Goal: Check status: Check status

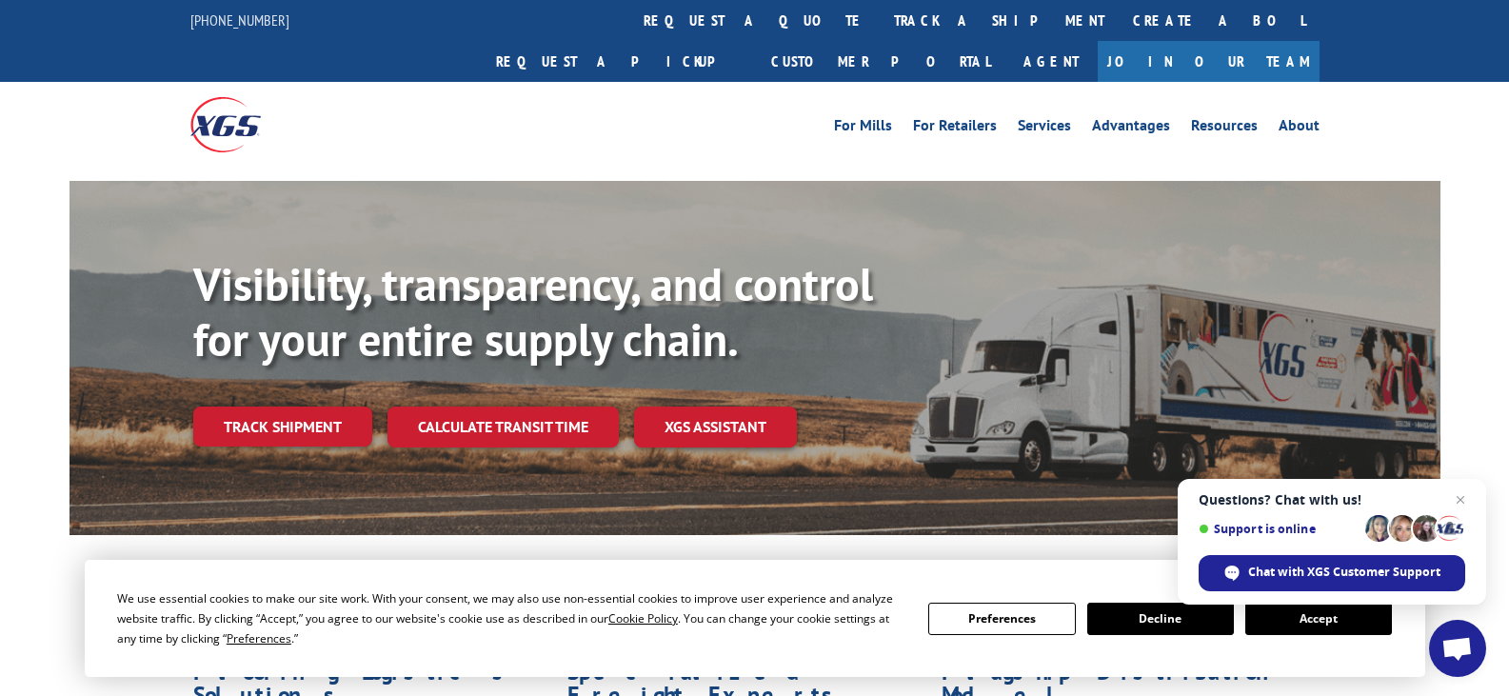
scroll to position [190, 0]
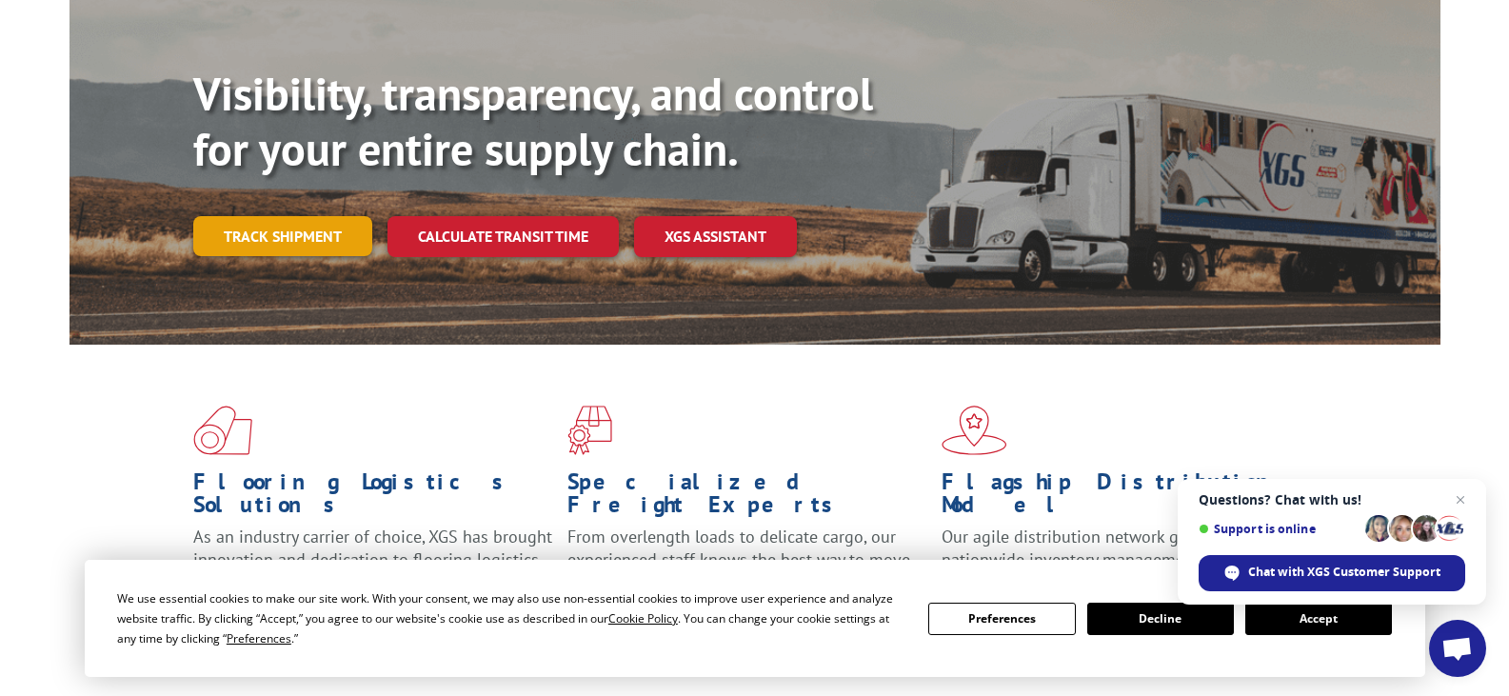
click at [298, 216] on link "Track shipment" at bounding box center [282, 236] width 179 height 40
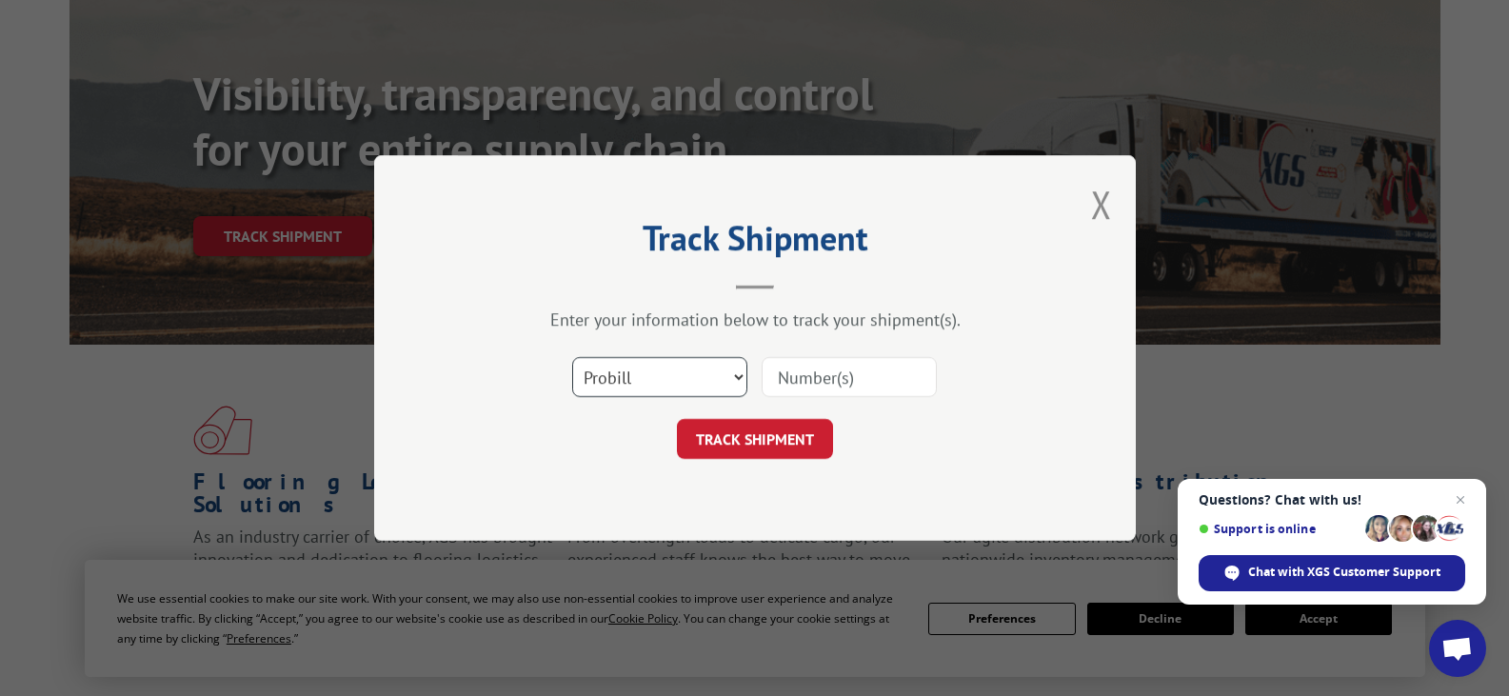
click at [642, 377] on select "Select category... Probill BOL PO" at bounding box center [659, 377] width 175 height 40
click at [839, 377] on input at bounding box center [849, 377] width 175 height 40
paste input "17001710"
type input "17001710"
click at [778, 434] on button "TRACK SHIPMENT" at bounding box center [755, 439] width 156 height 40
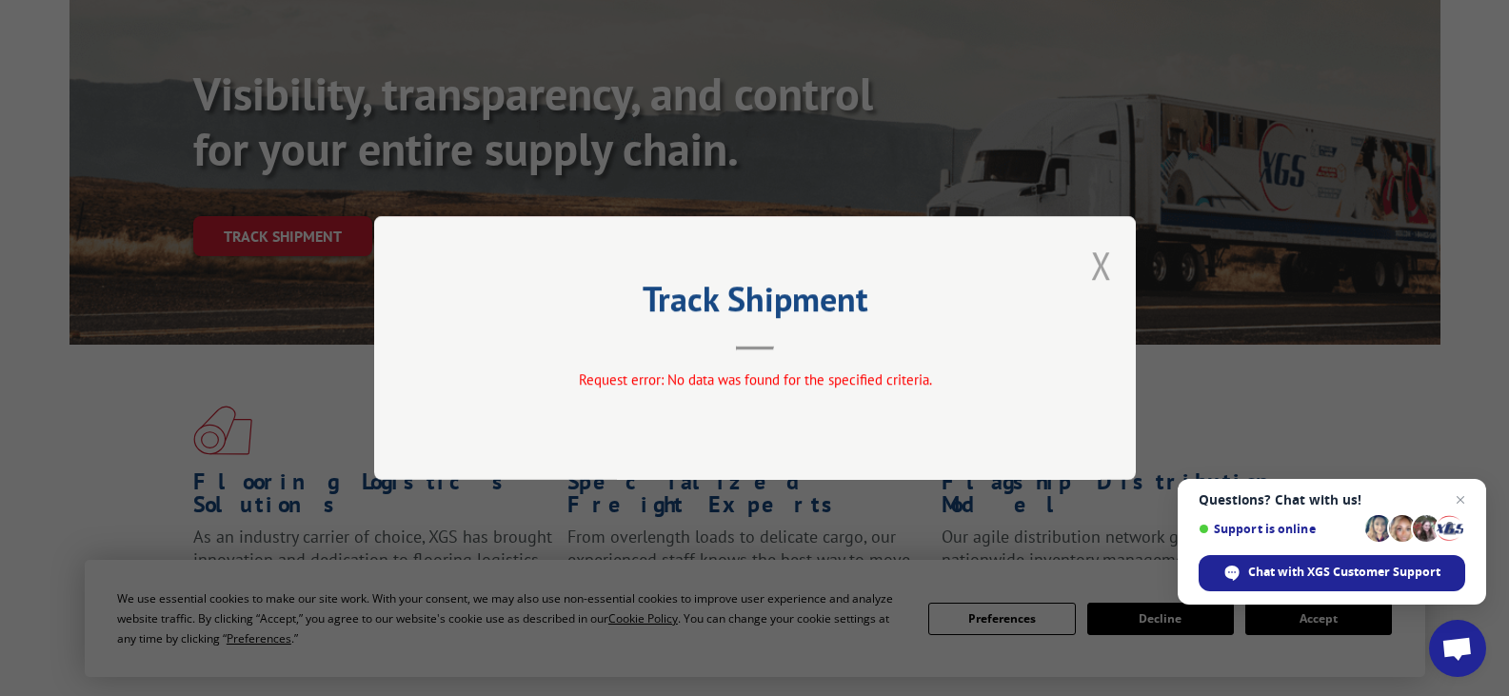
click at [1104, 271] on button "Close modal" at bounding box center [1101, 265] width 21 height 50
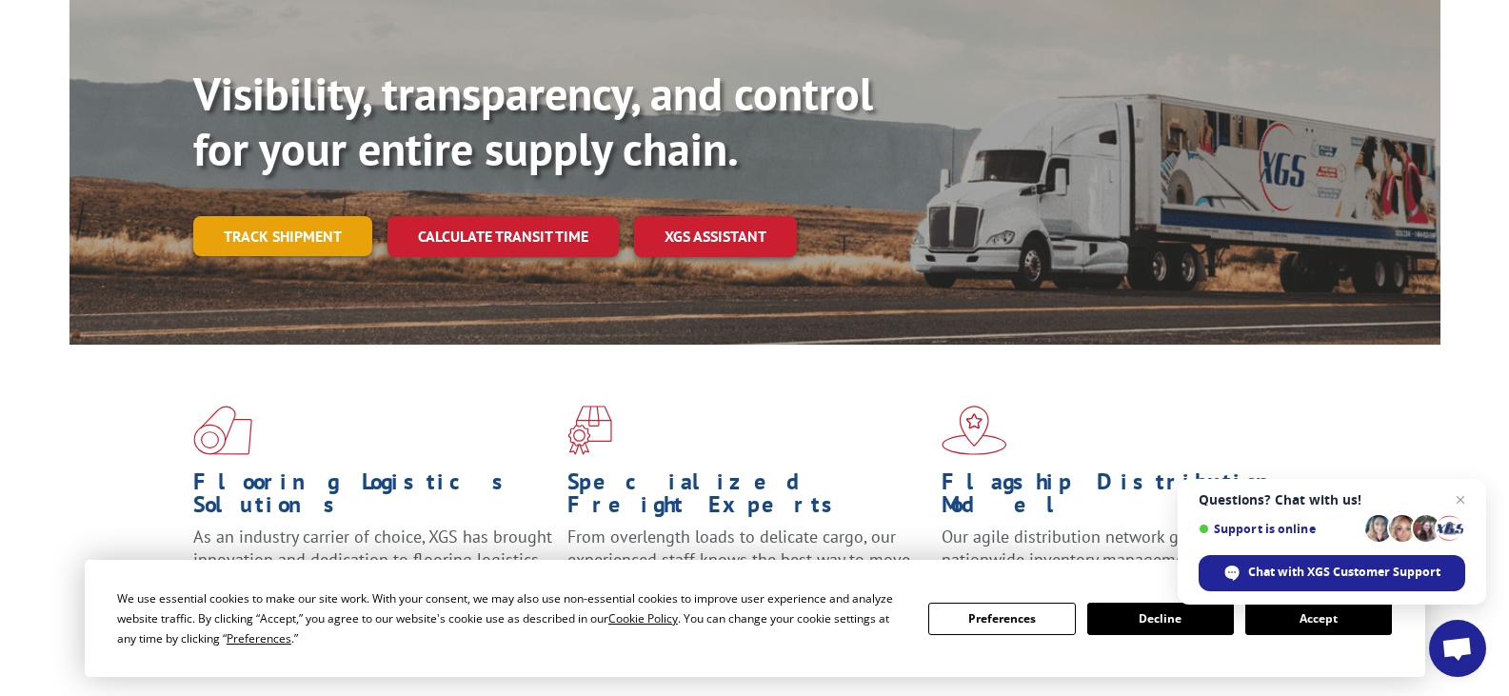
click at [303, 216] on link "Track shipment" at bounding box center [282, 236] width 179 height 40
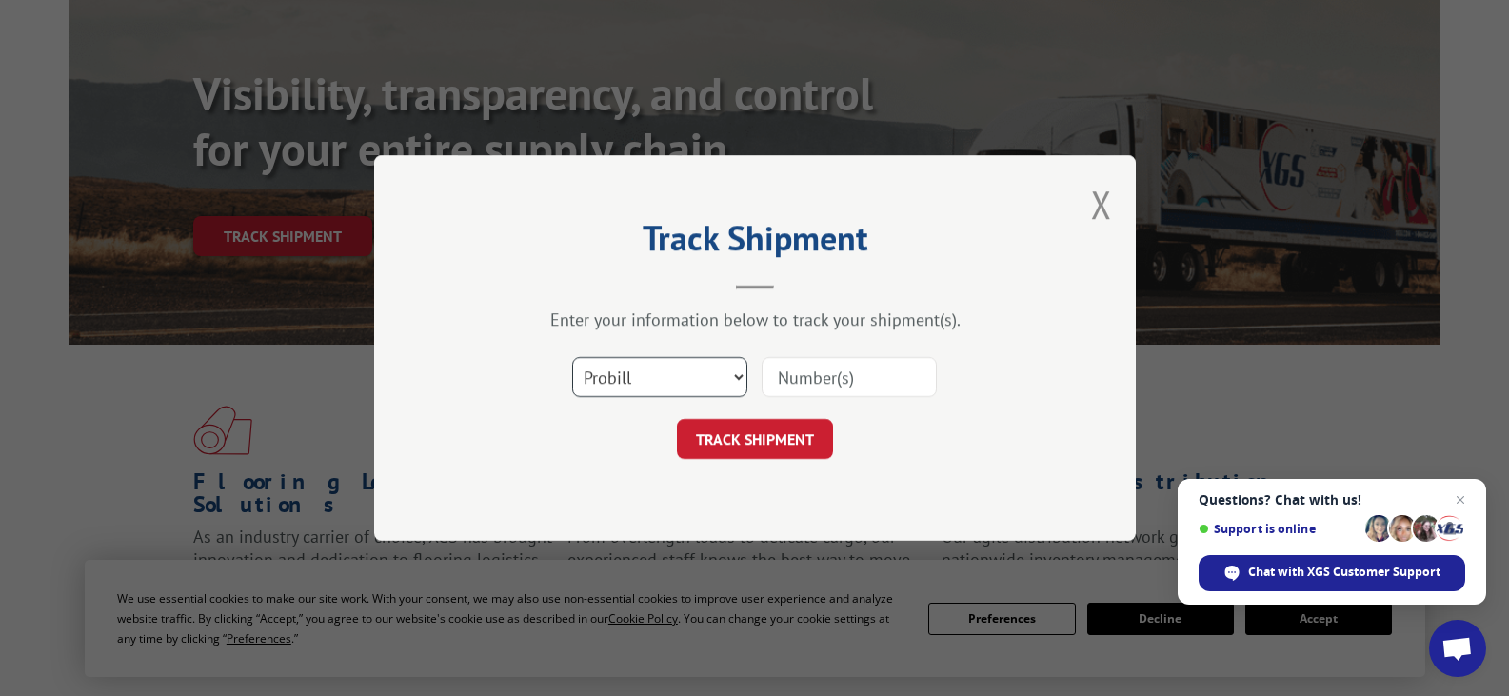
click at [658, 361] on select "Select category... Probill BOL PO" at bounding box center [659, 377] width 175 height 40
select select "po"
click at [572, 357] on select "Select category... Probill BOL PO" at bounding box center [659, 377] width 175 height 40
click at [854, 378] on input at bounding box center [849, 377] width 175 height 40
paste input "34690615"
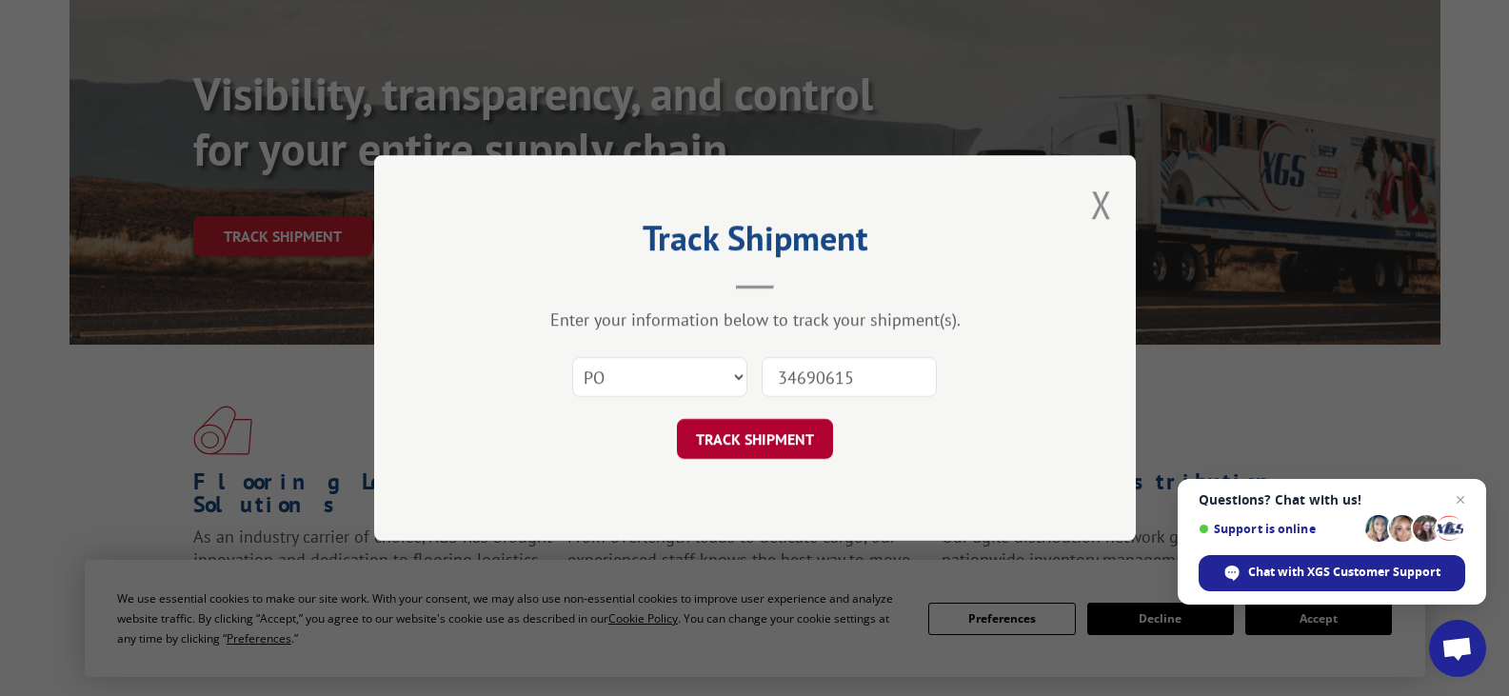
type input "34690615"
click at [761, 440] on button "TRACK SHIPMENT" at bounding box center [755, 439] width 156 height 40
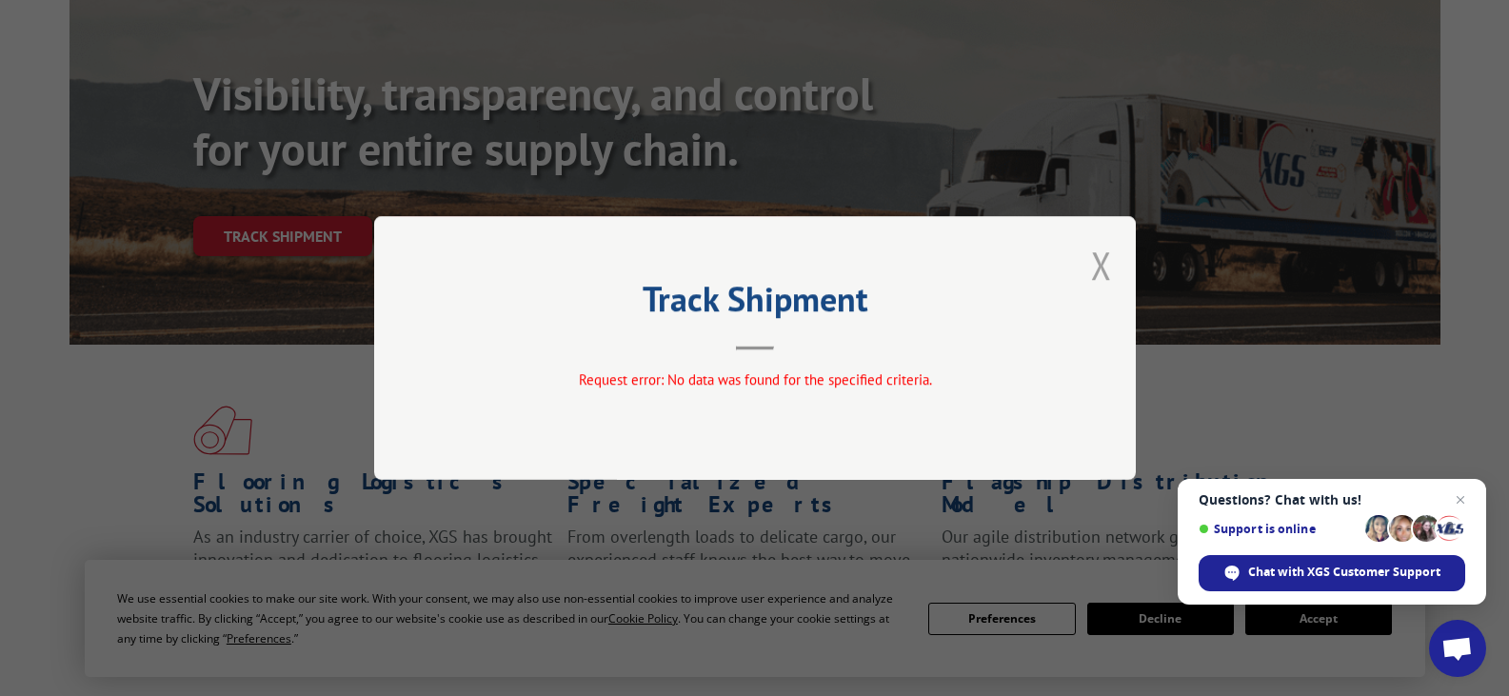
click at [1100, 266] on button "Close modal" at bounding box center [1101, 265] width 21 height 50
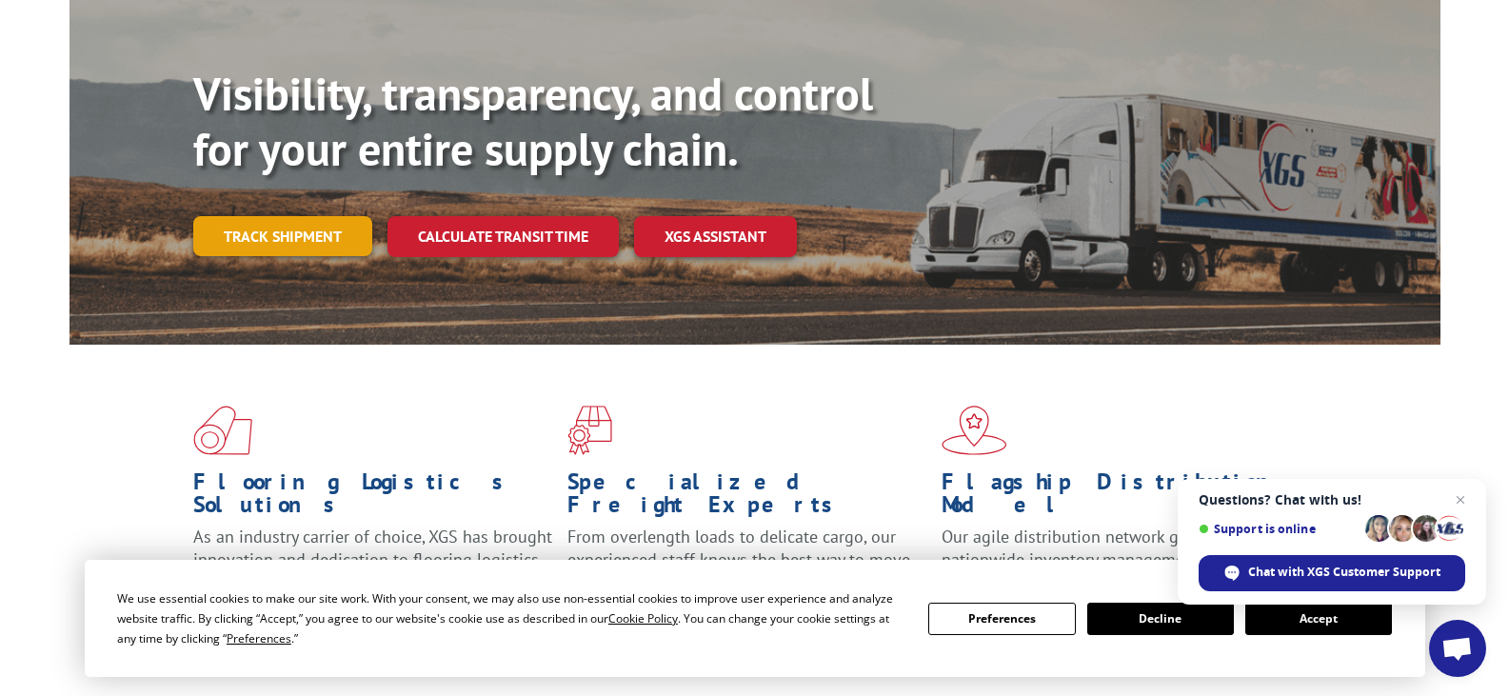
click at [312, 216] on link "Track shipment" at bounding box center [282, 236] width 179 height 40
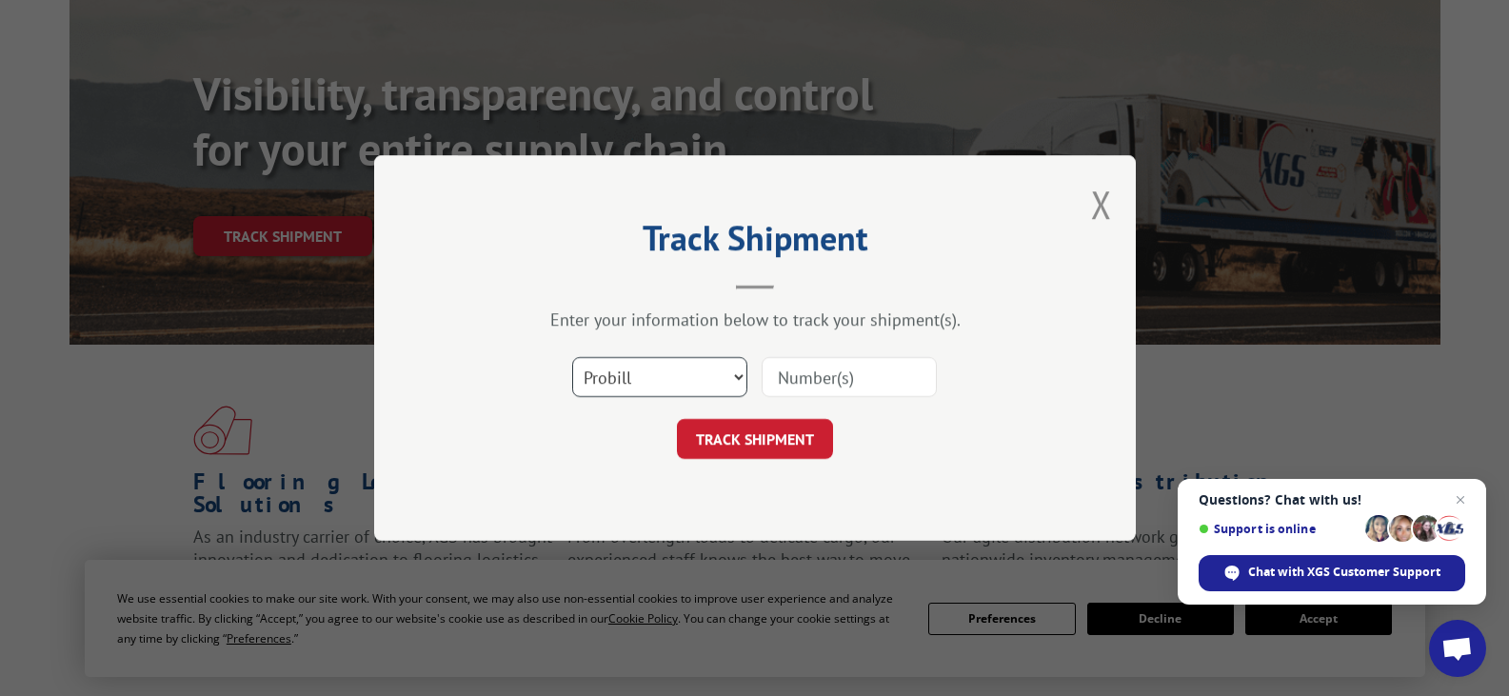
click at [677, 387] on select "Select category... Probill BOL PO" at bounding box center [659, 377] width 175 height 40
select select "po"
click at [572, 357] on select "Select category... Probill BOL PO" at bounding box center [659, 377] width 175 height 40
click at [793, 379] on input at bounding box center [849, 377] width 175 height 40
paste input "34690615"
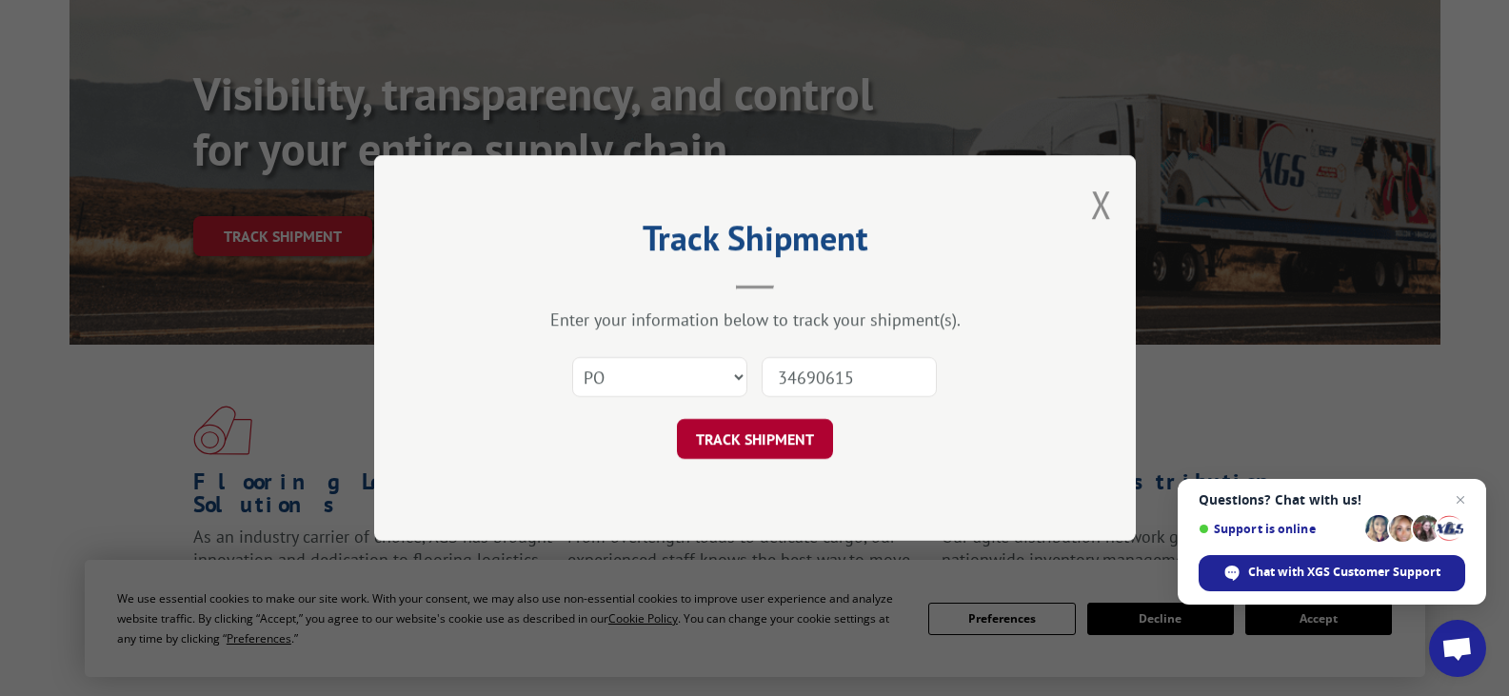
type input "34690615"
click at [768, 434] on button "TRACK SHIPMENT" at bounding box center [755, 439] width 156 height 40
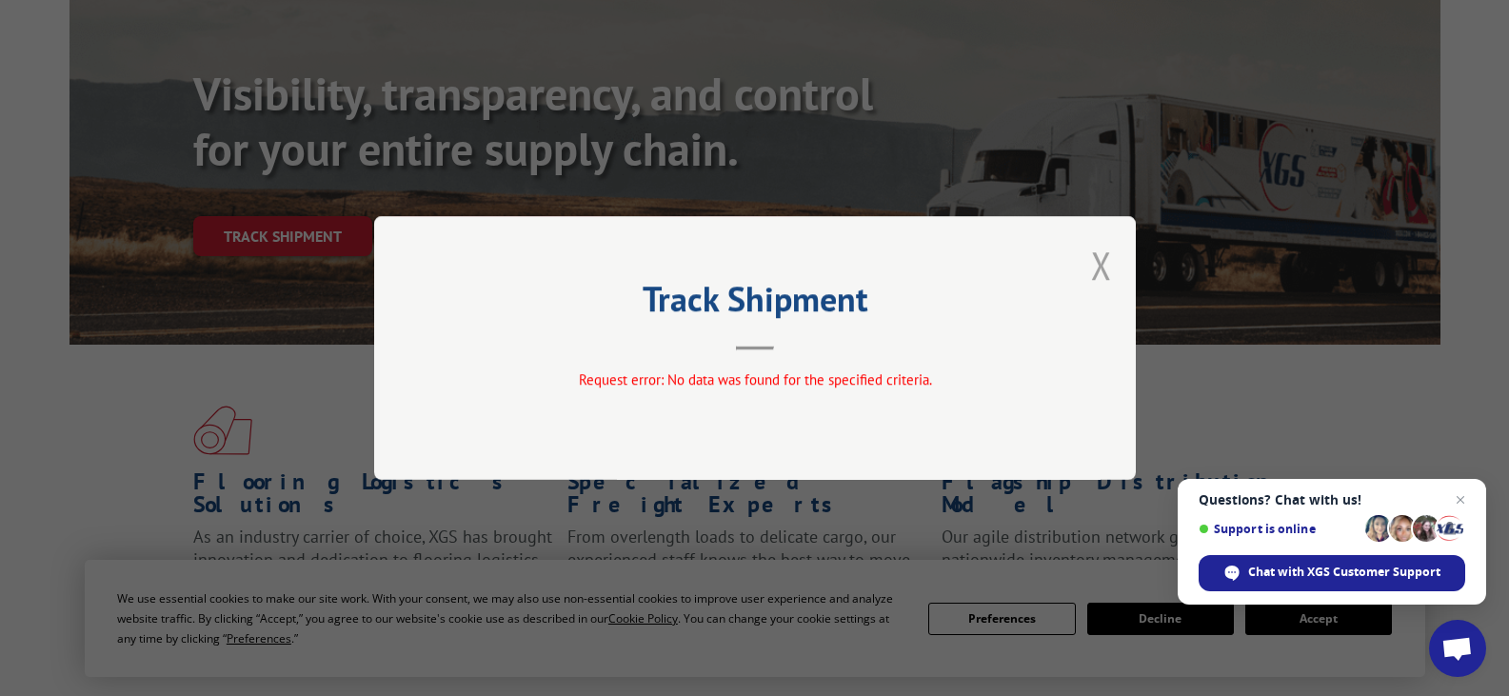
click at [1094, 274] on button "Close modal" at bounding box center [1101, 265] width 21 height 50
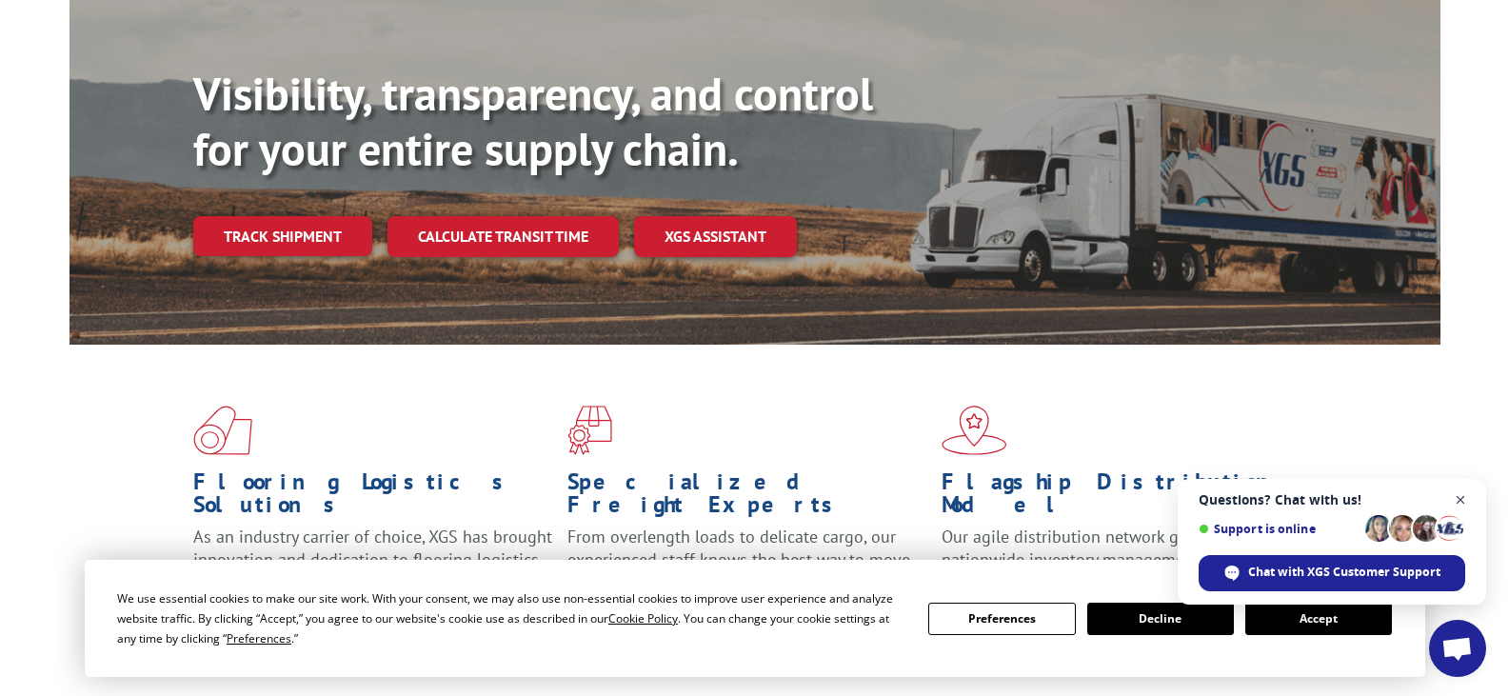
click at [1457, 502] on span "Close chat" at bounding box center [1461, 500] width 24 height 24
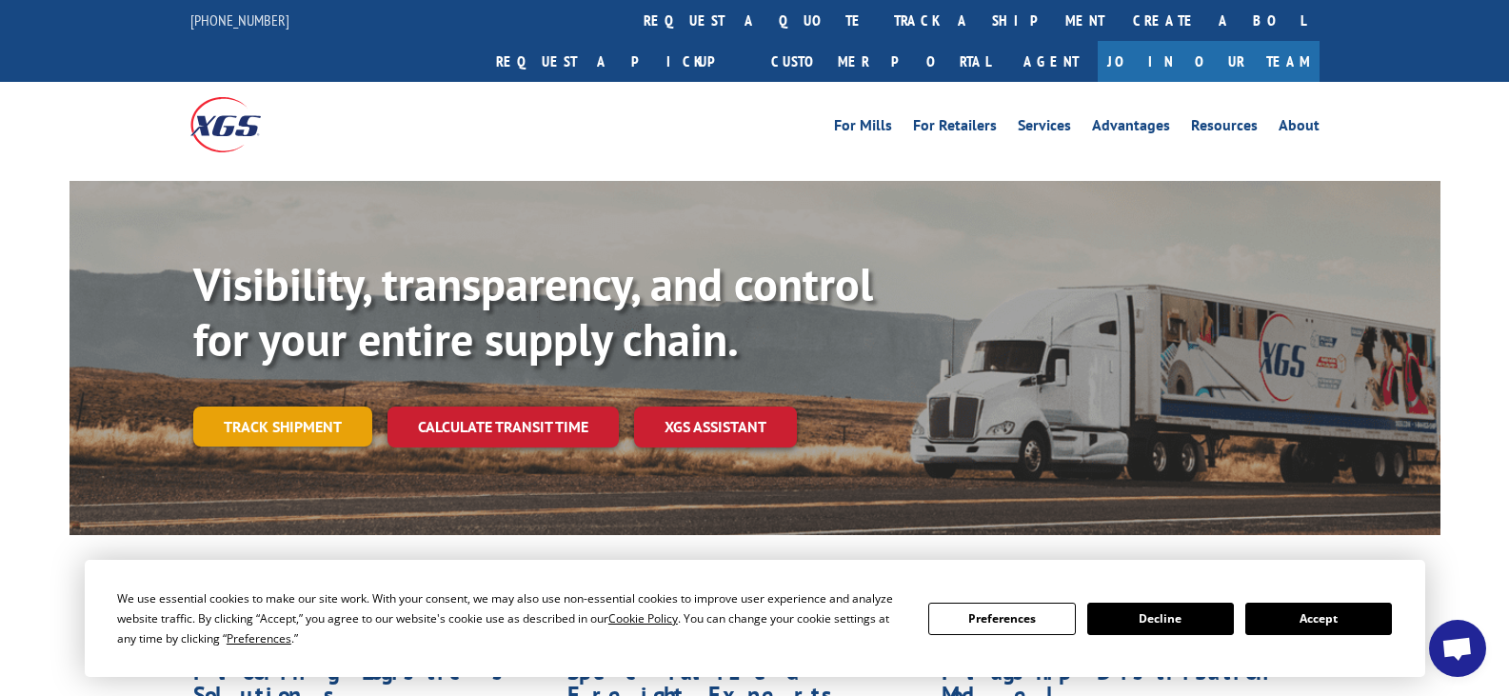
click at [357, 407] on link "Track shipment" at bounding box center [282, 427] width 179 height 40
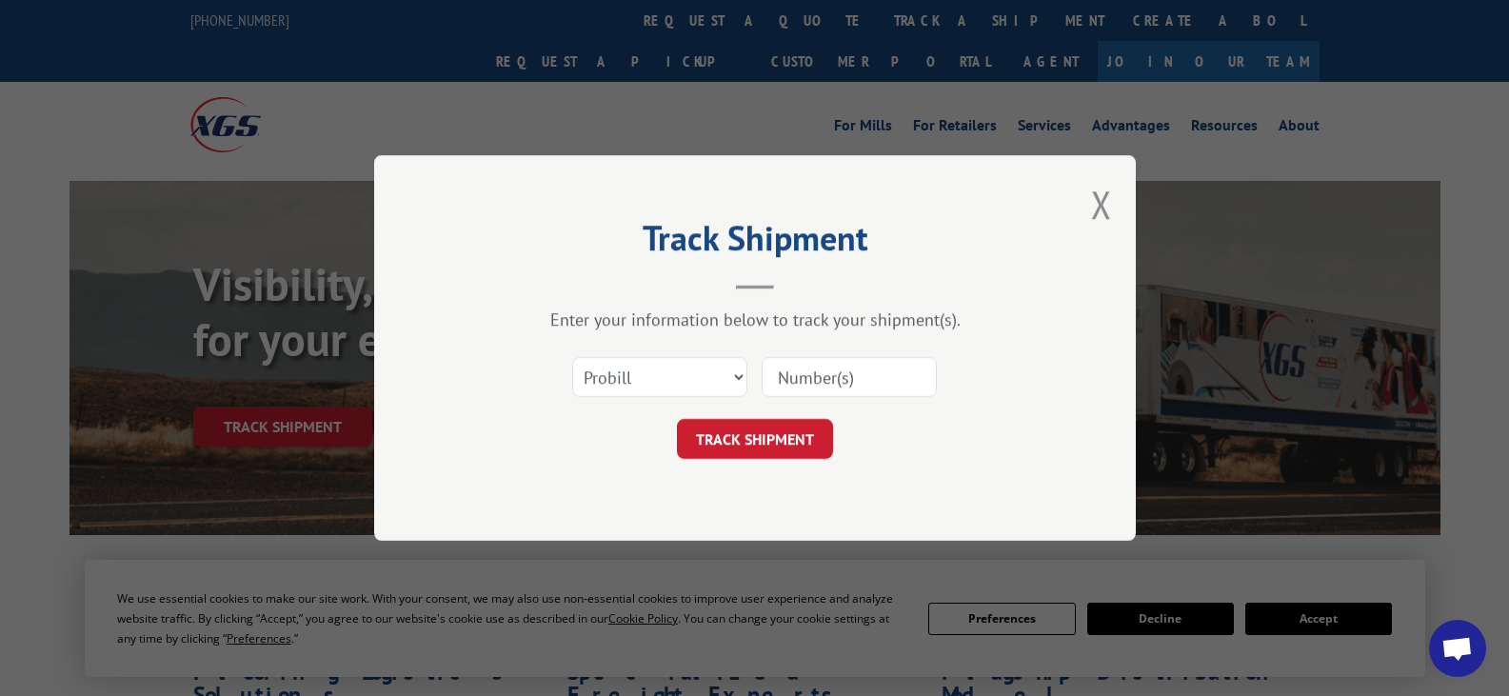
click at [854, 381] on input at bounding box center [849, 377] width 175 height 40
paste input "17001710"
type input "17001710"
click at [783, 424] on button "TRACK SHIPMENT" at bounding box center [755, 439] width 156 height 40
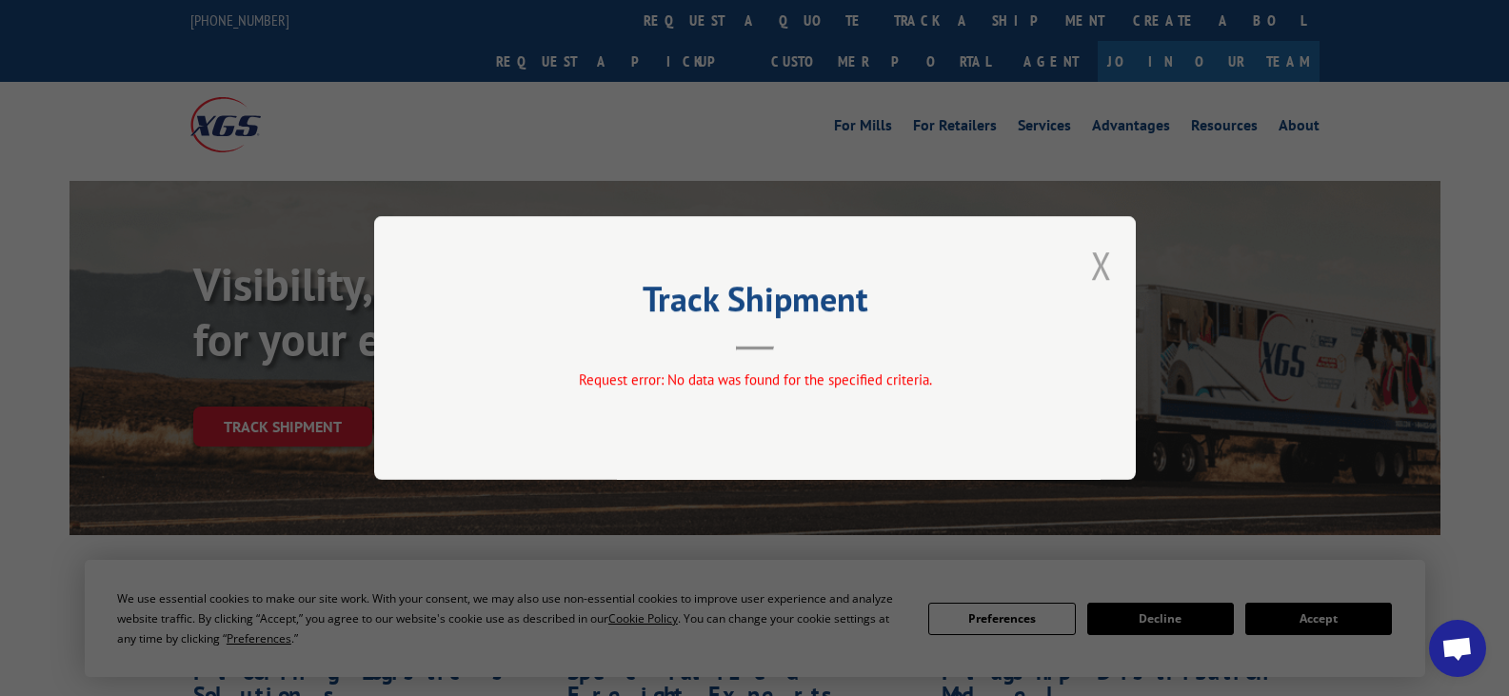
click at [1098, 266] on button "Close modal" at bounding box center [1101, 265] width 21 height 50
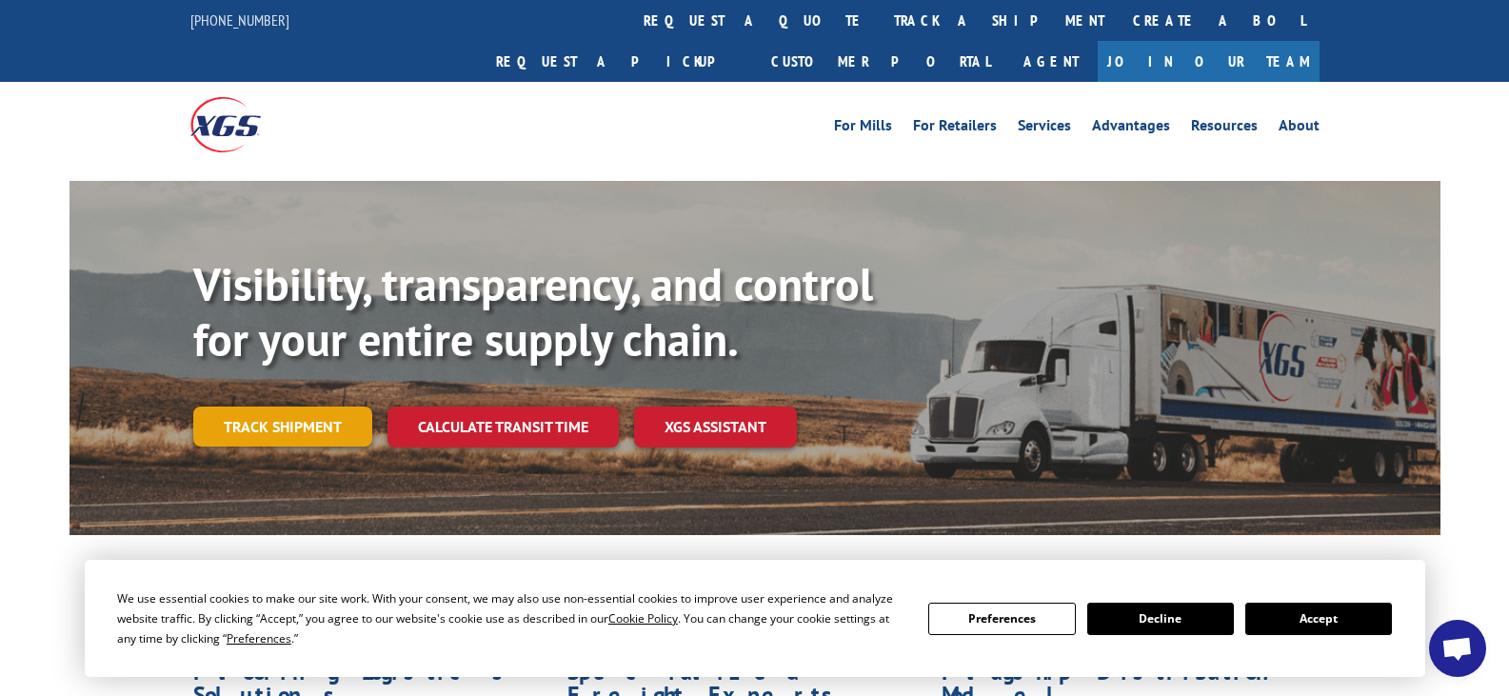
click at [321, 407] on link "Track shipment" at bounding box center [282, 427] width 179 height 40
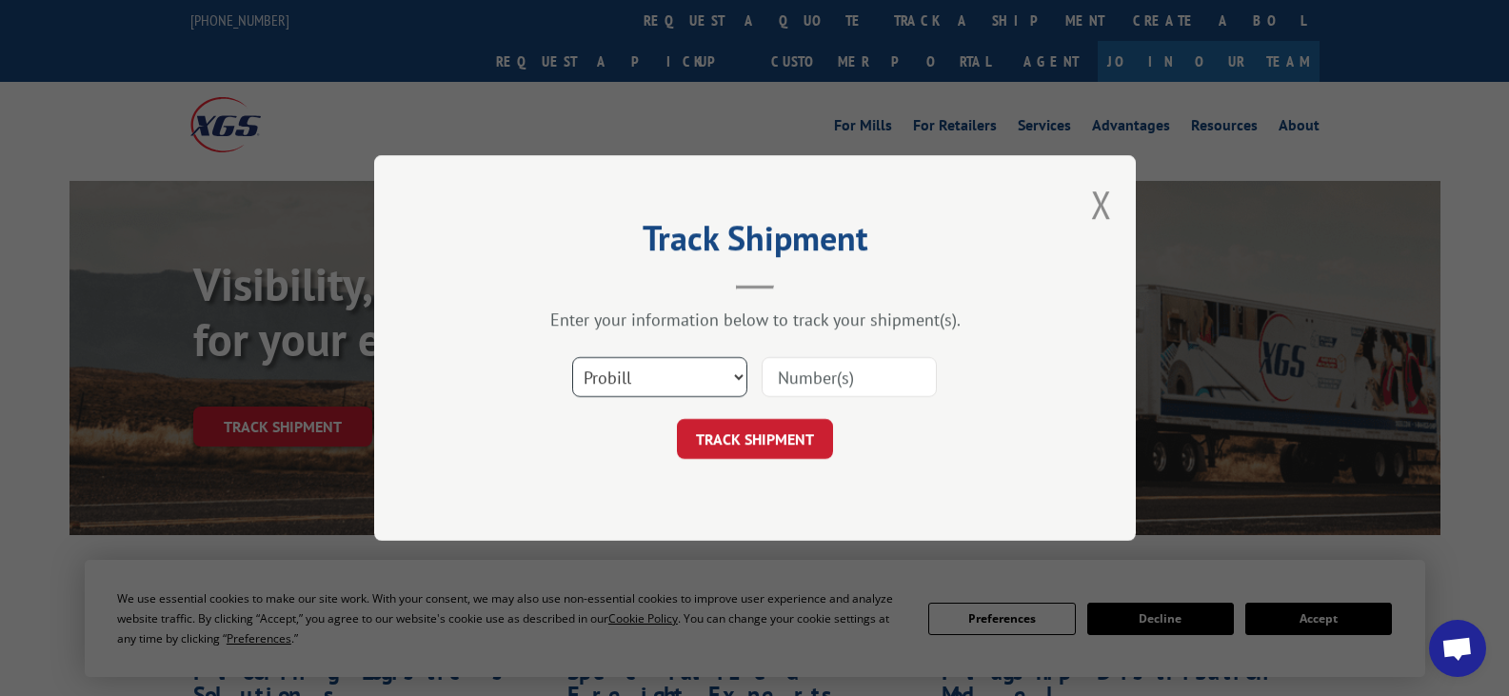
click at [723, 371] on select "Select category... Probill BOL PO" at bounding box center [659, 377] width 175 height 40
select select "bol"
click at [572, 357] on select "Select category... Probill BOL PO" at bounding box center [659, 377] width 175 height 40
click at [850, 373] on input at bounding box center [849, 377] width 175 height 40
paste input "17001710"
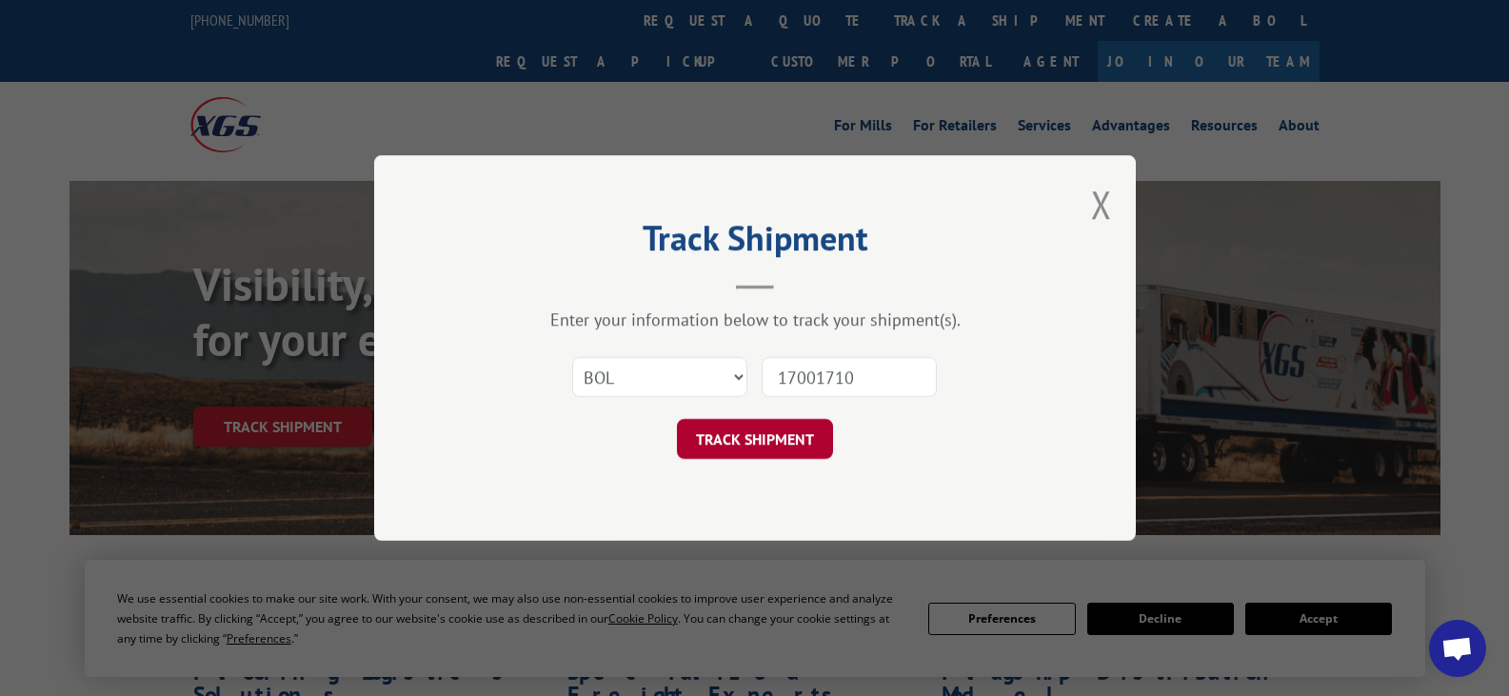
type input "17001710"
click at [756, 443] on button "TRACK SHIPMENT" at bounding box center [755, 439] width 156 height 40
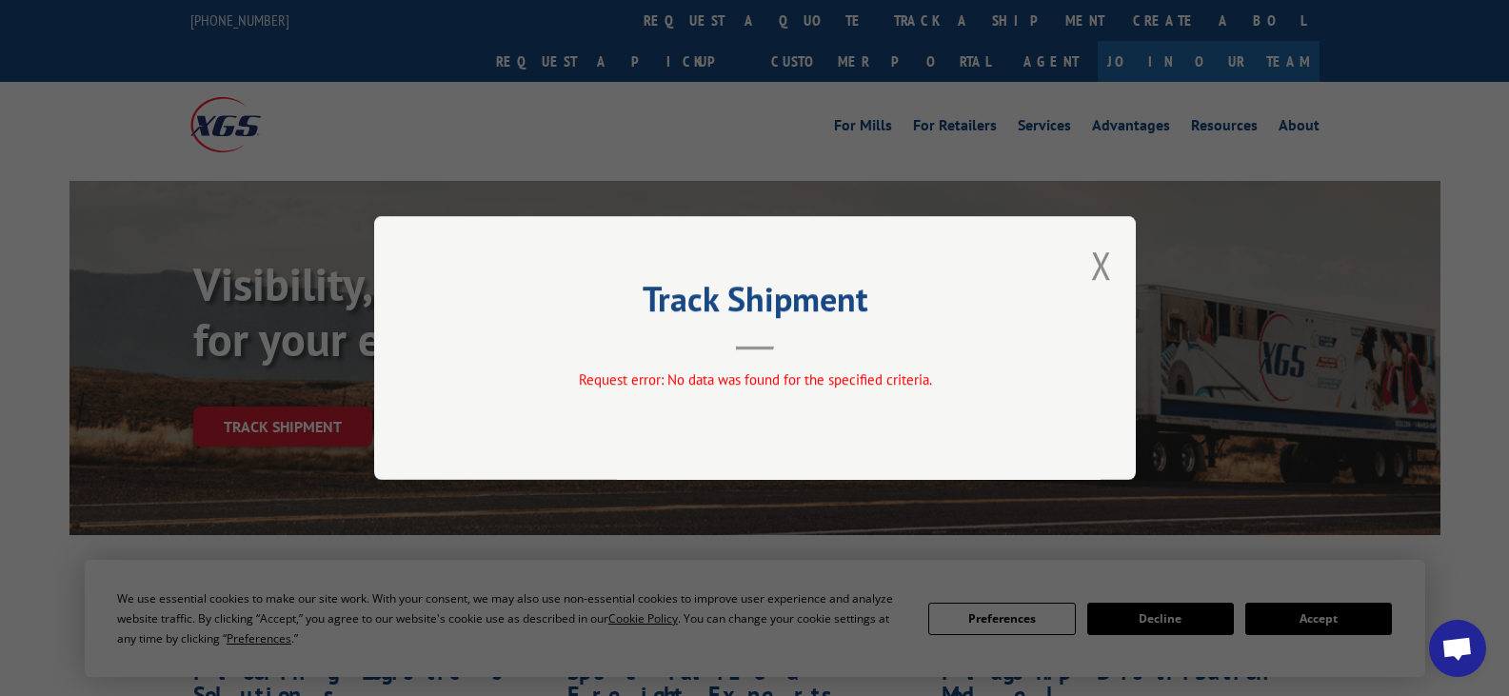
click at [1115, 263] on div "Track Shipment Request error: No data was found for the specified criteria." at bounding box center [755, 348] width 762 height 264
click at [1101, 268] on button "Close modal" at bounding box center [1101, 265] width 21 height 50
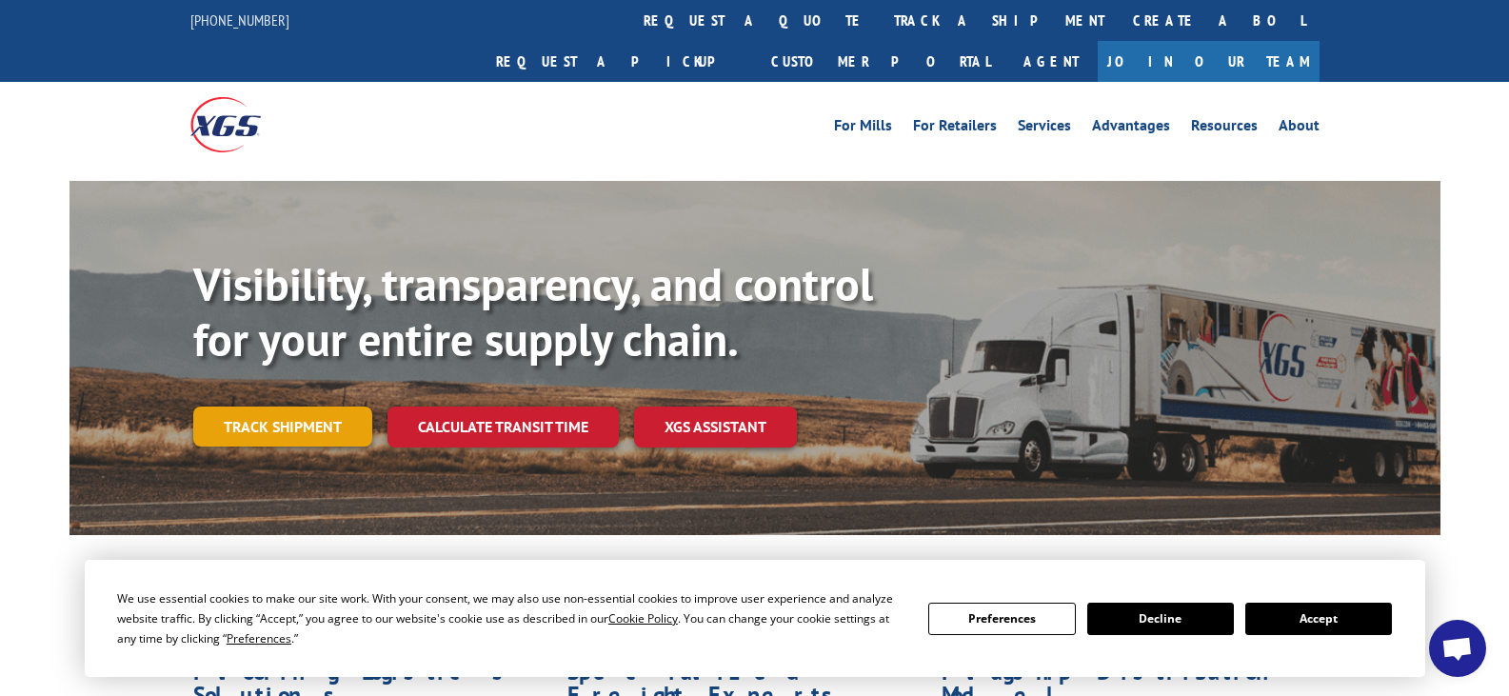
click at [300, 407] on link "Track shipment" at bounding box center [282, 427] width 179 height 40
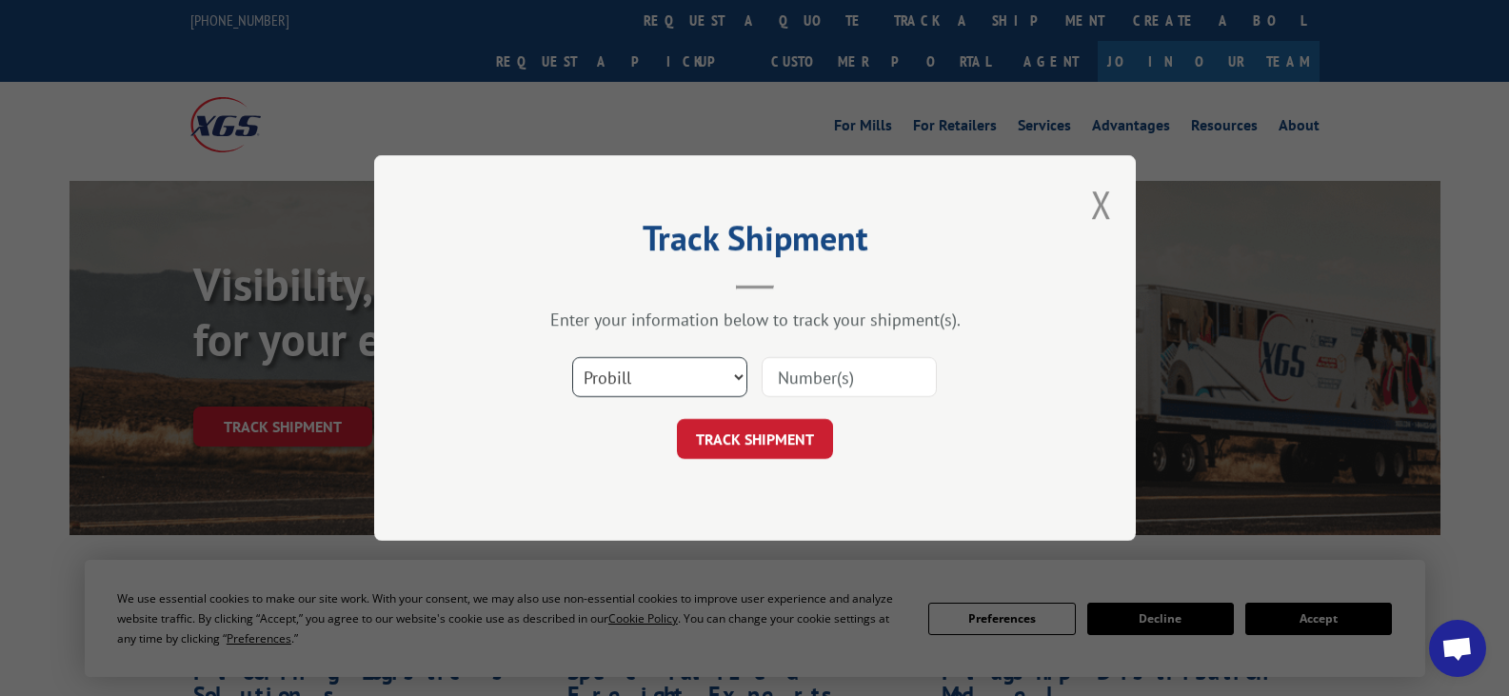
click at [682, 381] on select "Select category... Probill BOL PO" at bounding box center [659, 377] width 175 height 40
select select "po"
click at [572, 357] on select "Select category... Probill BOL PO" at bounding box center [659, 377] width 175 height 40
click at [853, 375] on input at bounding box center [849, 377] width 175 height 40
paste input "17001710"
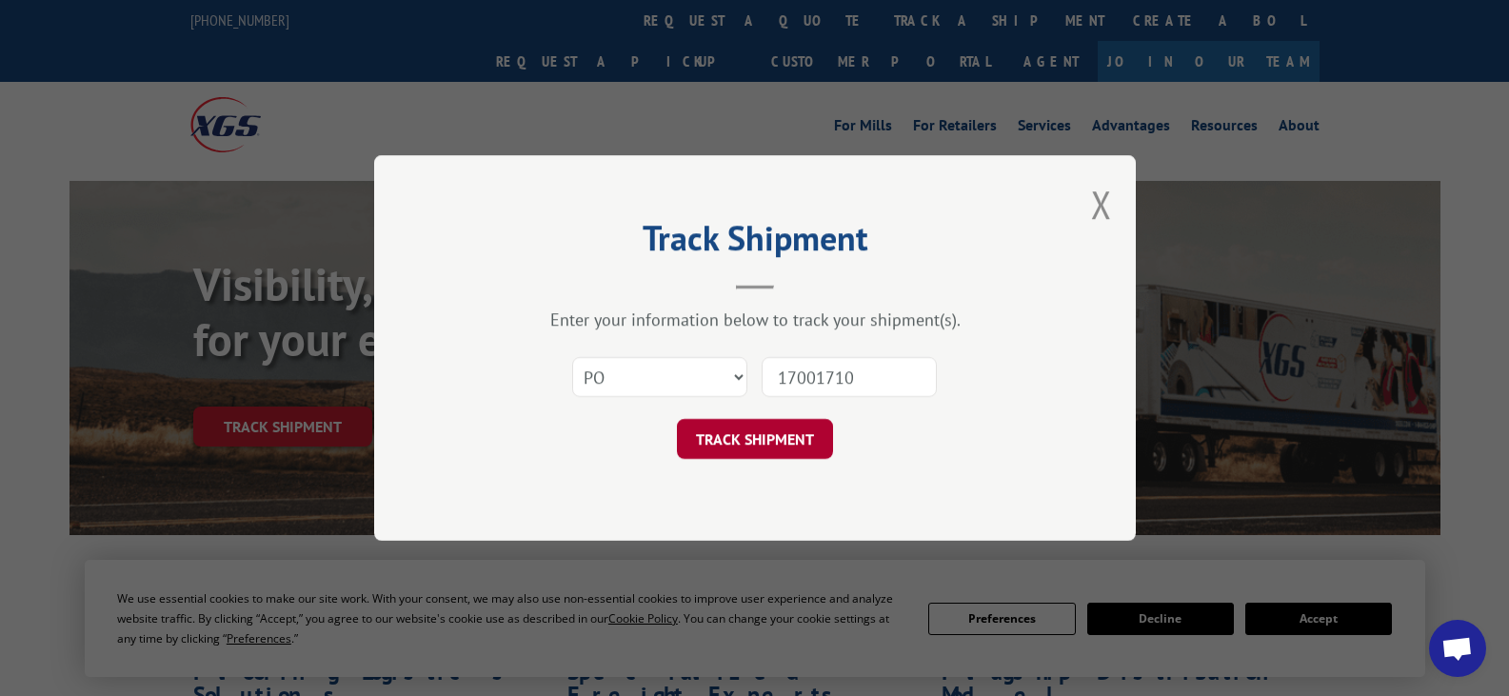
type input "17001710"
click at [758, 426] on button "TRACK SHIPMENT" at bounding box center [755, 439] width 156 height 40
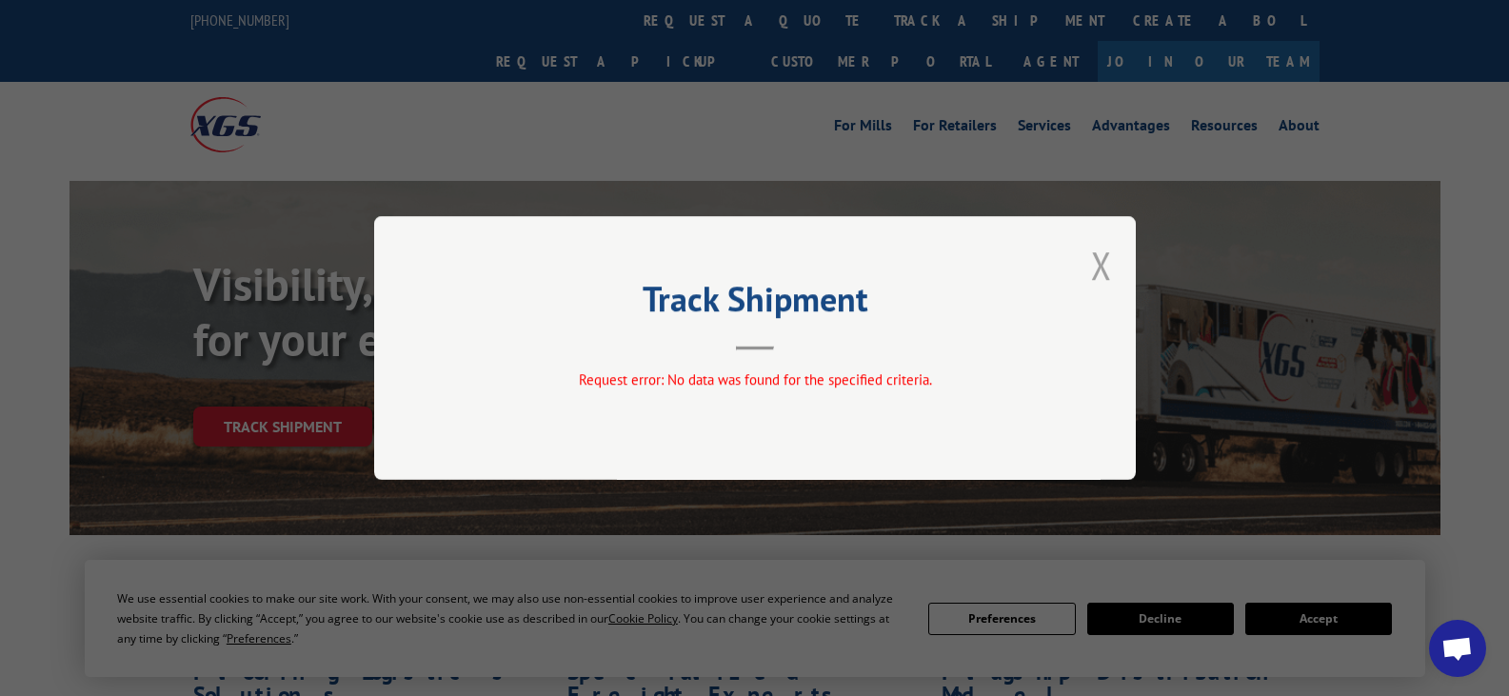
click at [1097, 269] on button "Close modal" at bounding box center [1101, 265] width 21 height 50
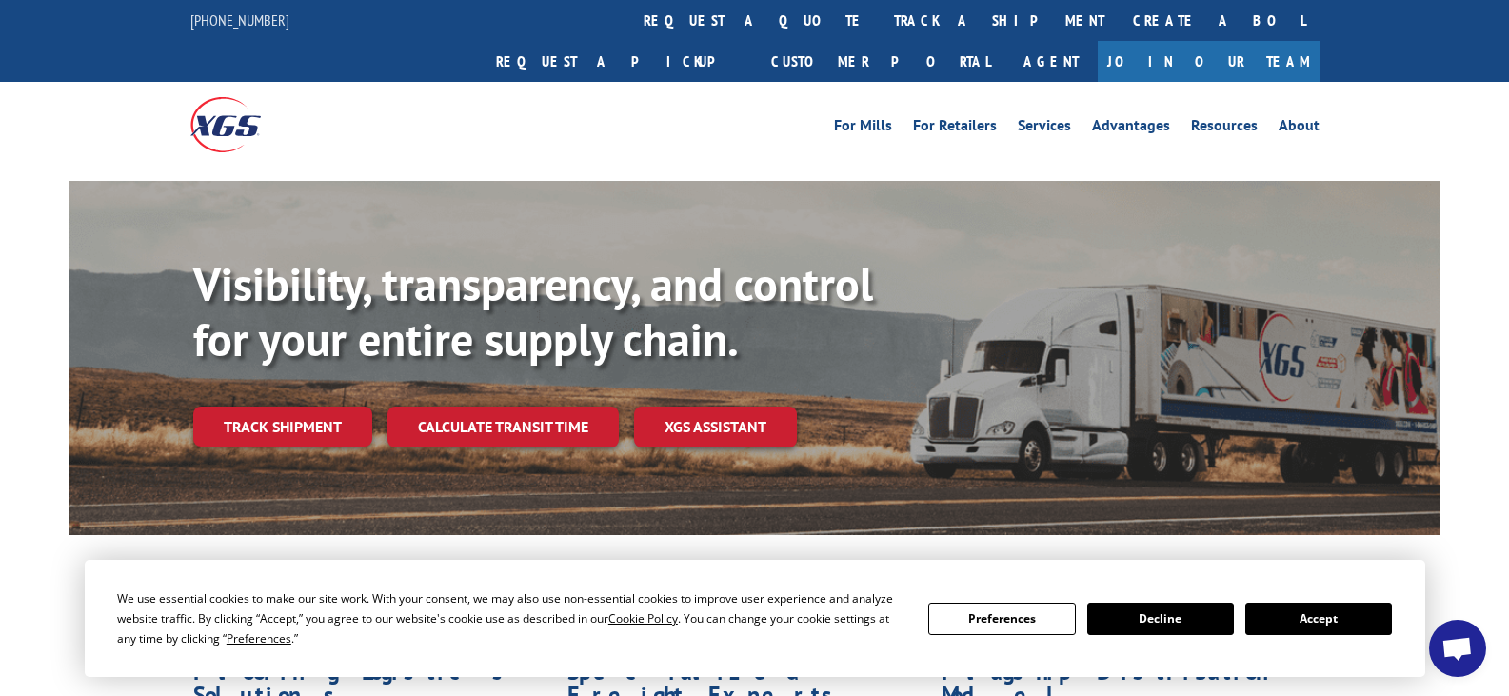
click at [274, 407] on link "Track shipment" at bounding box center [282, 427] width 179 height 40
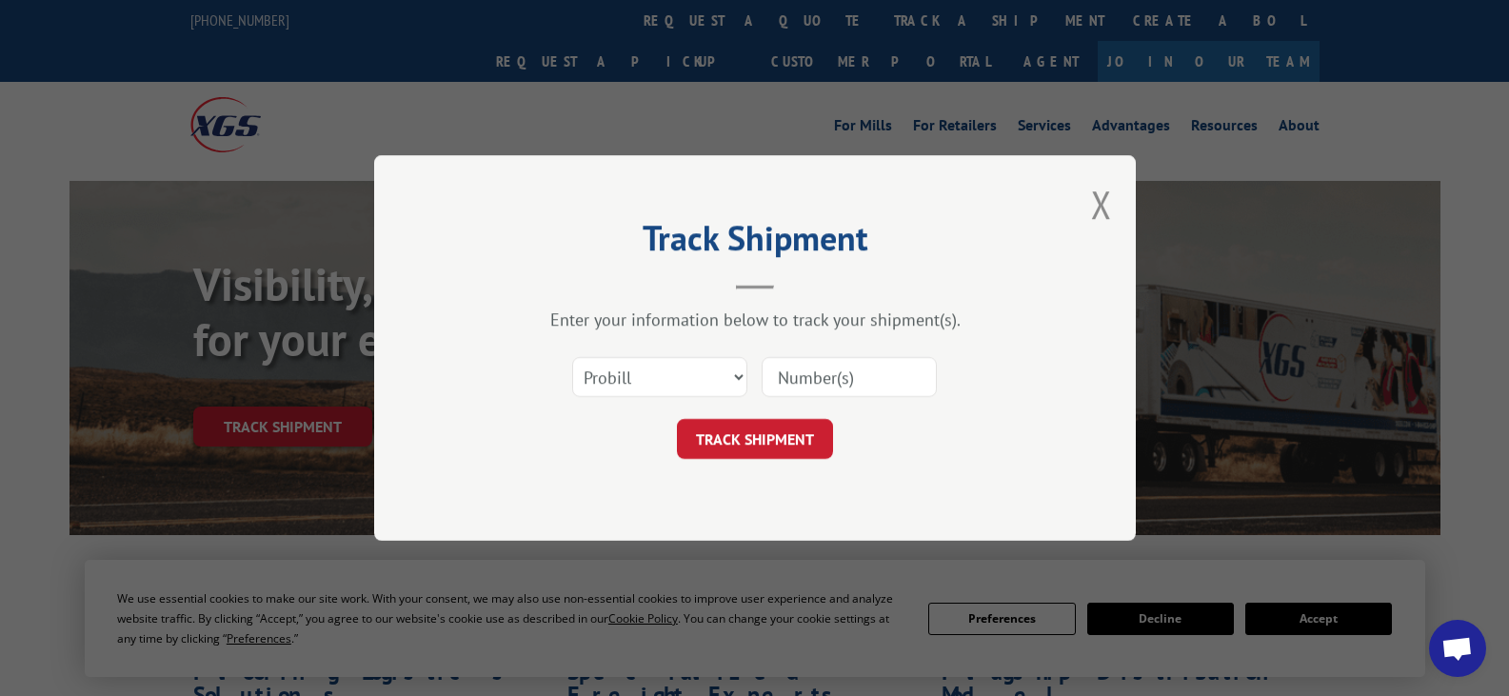
paste input "17001710"
type input "17001710"
click at [758, 445] on button "TRACK SHIPMENT" at bounding box center [755, 439] width 156 height 40
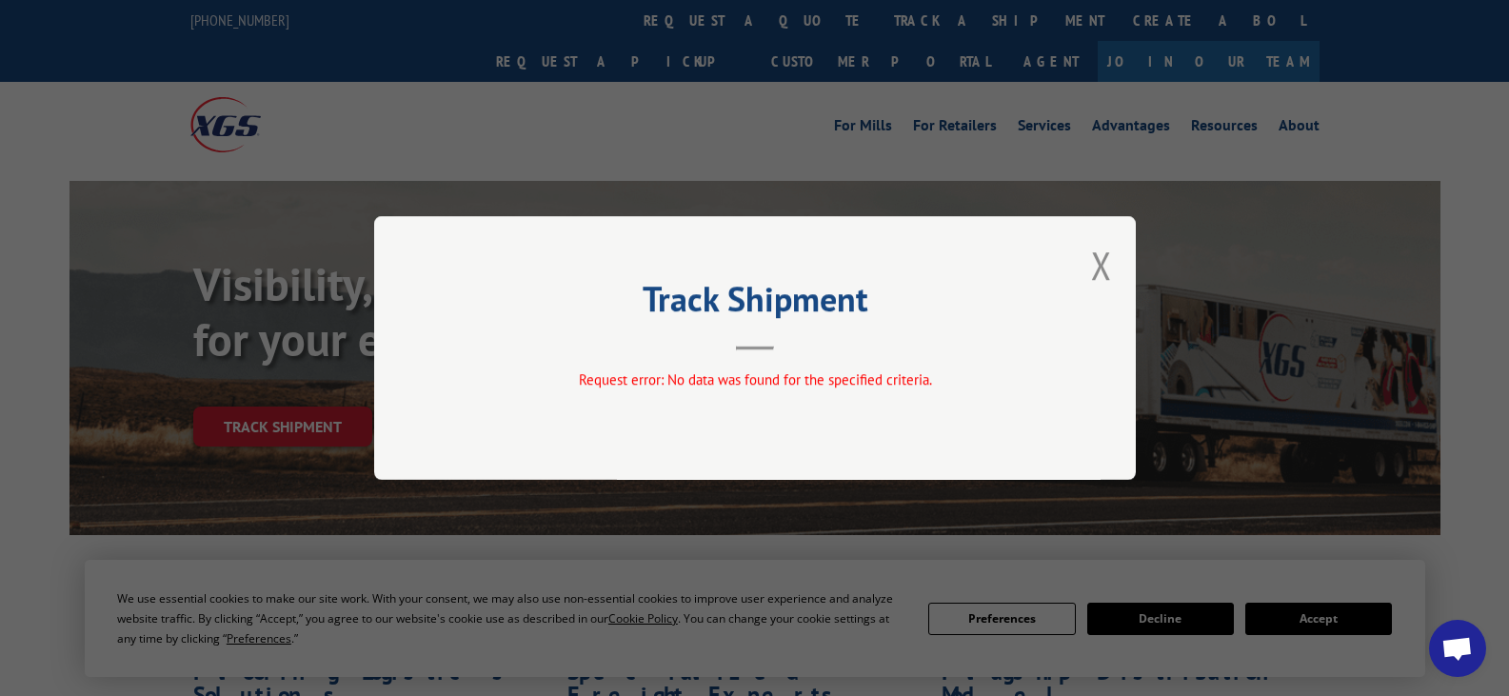
click at [1087, 269] on div "Track Shipment Request error: No data was found for the specified criteria." at bounding box center [755, 348] width 762 height 264
click at [1102, 275] on button "Close modal" at bounding box center [1101, 265] width 21 height 50
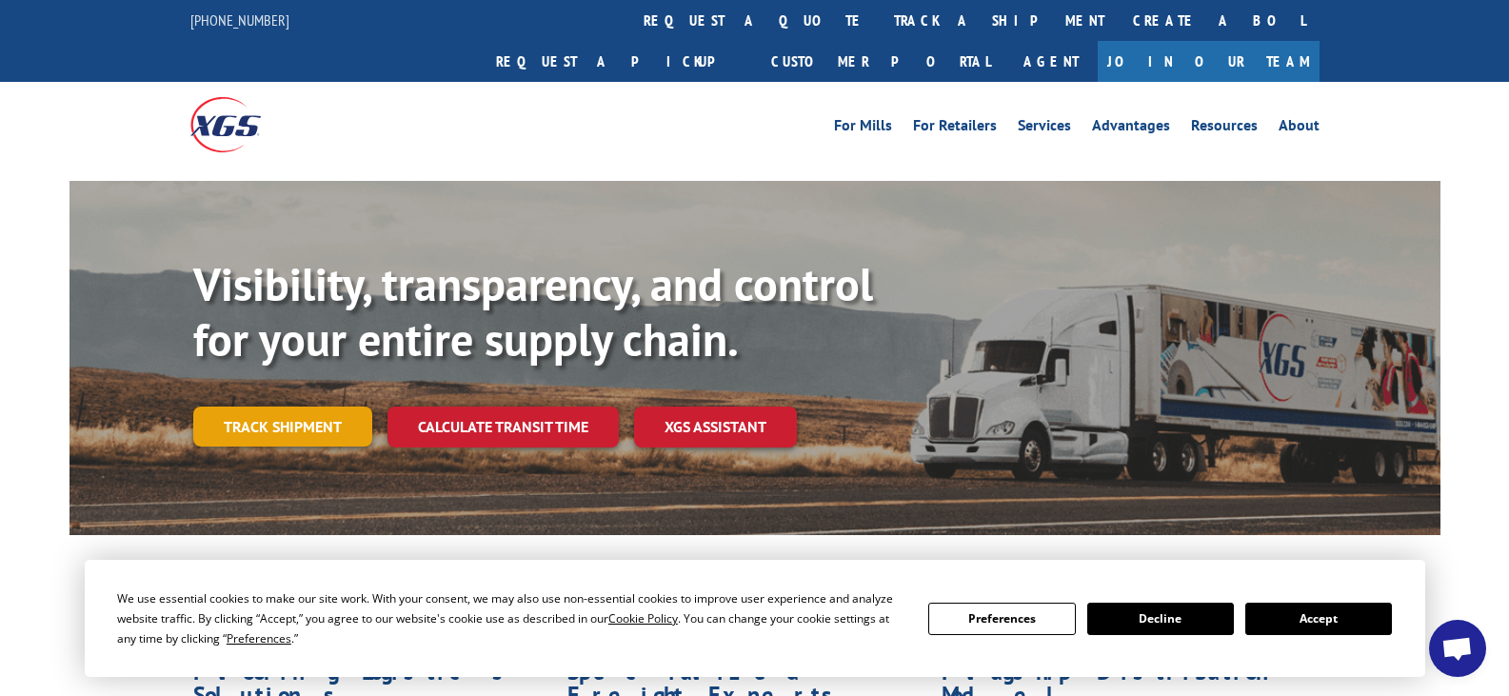
click at [225, 407] on link "Track shipment" at bounding box center [282, 427] width 179 height 40
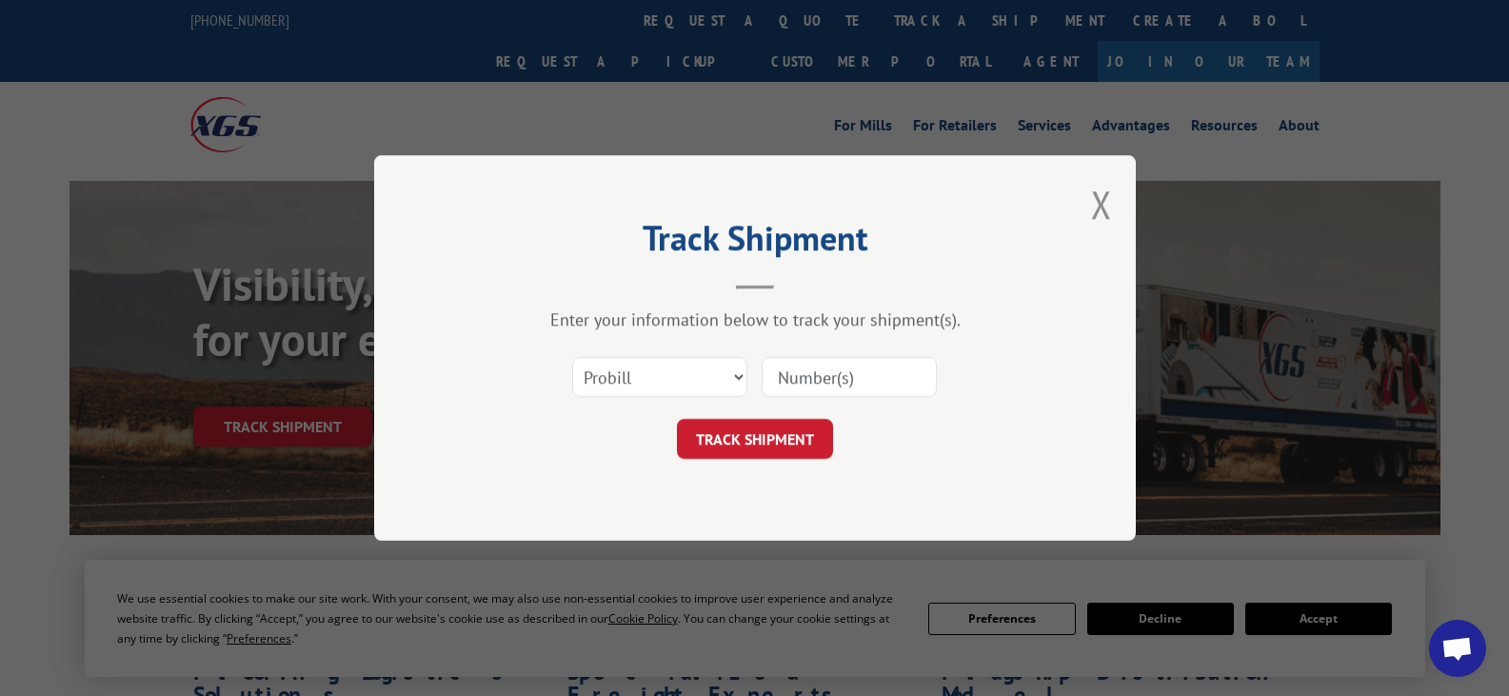
click at [817, 374] on input at bounding box center [849, 377] width 175 height 40
paste input "34690615"
type input "34690615"
click at [772, 433] on button "TRACK SHIPMENT" at bounding box center [755, 439] width 156 height 40
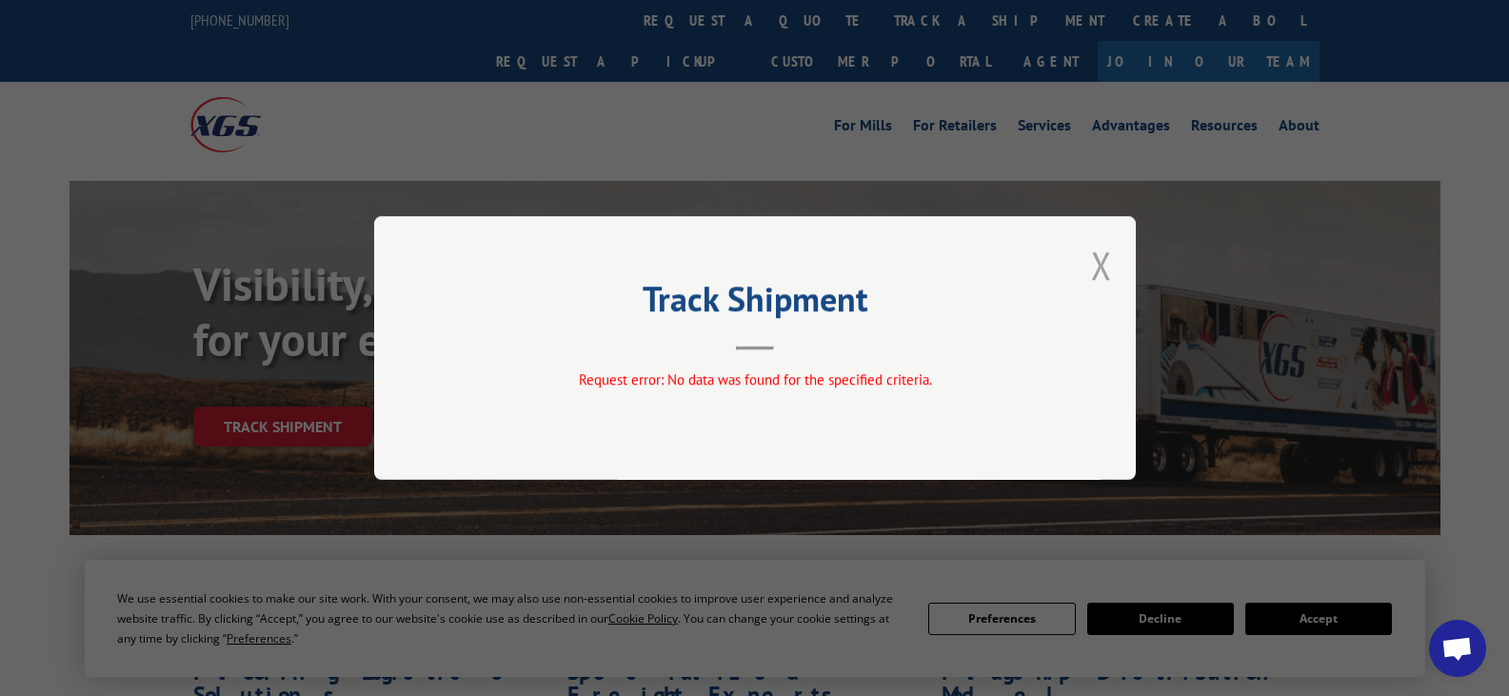
click at [1108, 258] on button "Close modal" at bounding box center [1101, 265] width 21 height 50
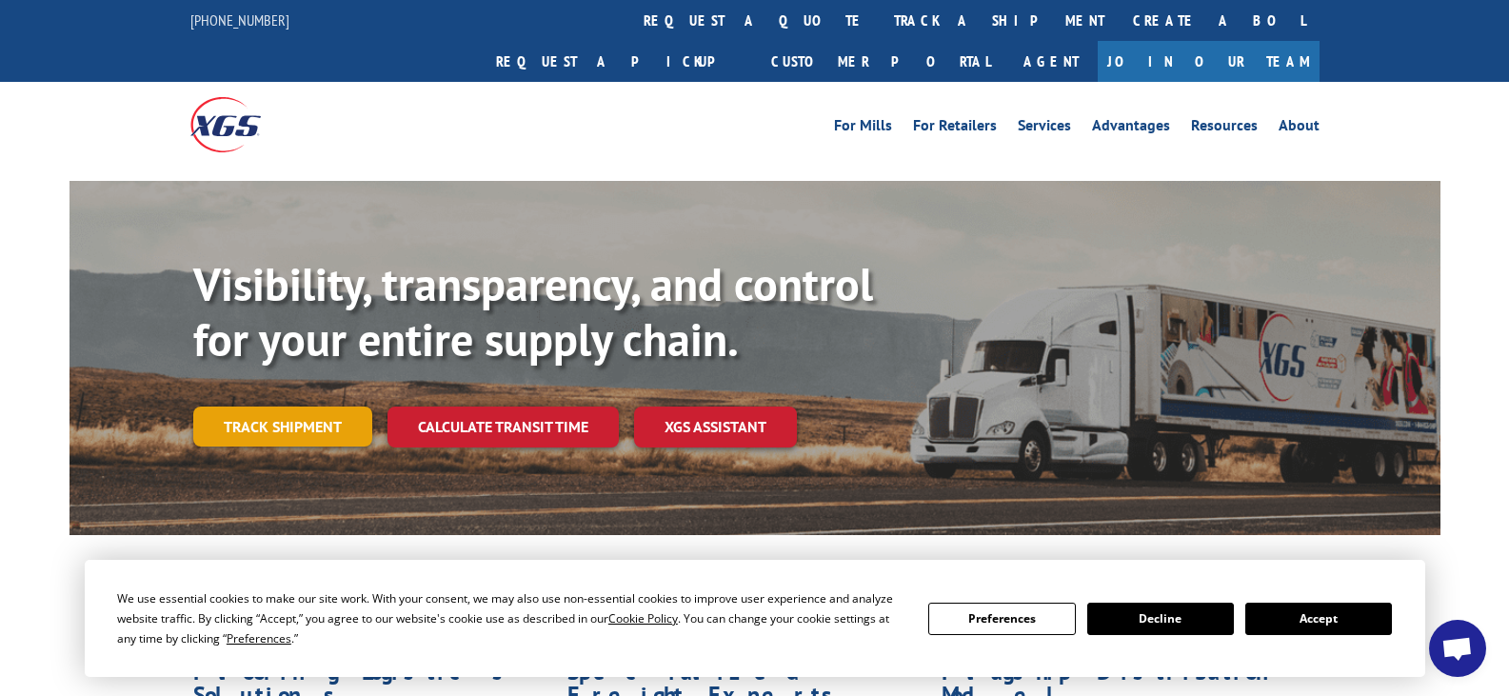
click at [282, 407] on link "Track shipment" at bounding box center [282, 427] width 179 height 40
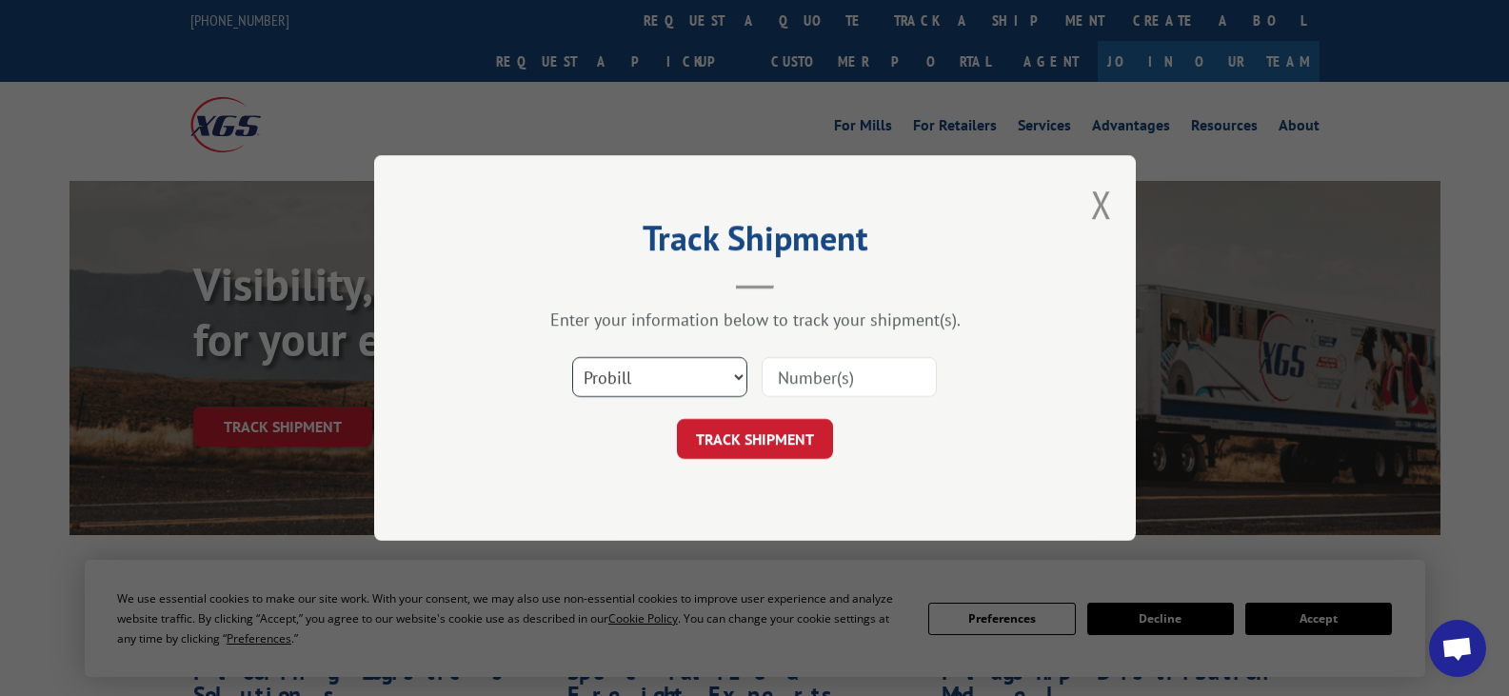
click at [677, 387] on select "Select category... Probill BOL PO" at bounding box center [659, 377] width 175 height 40
select select "po"
click at [572, 357] on select "Select category... Probill BOL PO" at bounding box center [659, 377] width 175 height 40
click at [824, 378] on input at bounding box center [849, 377] width 175 height 40
paste input "34690615"
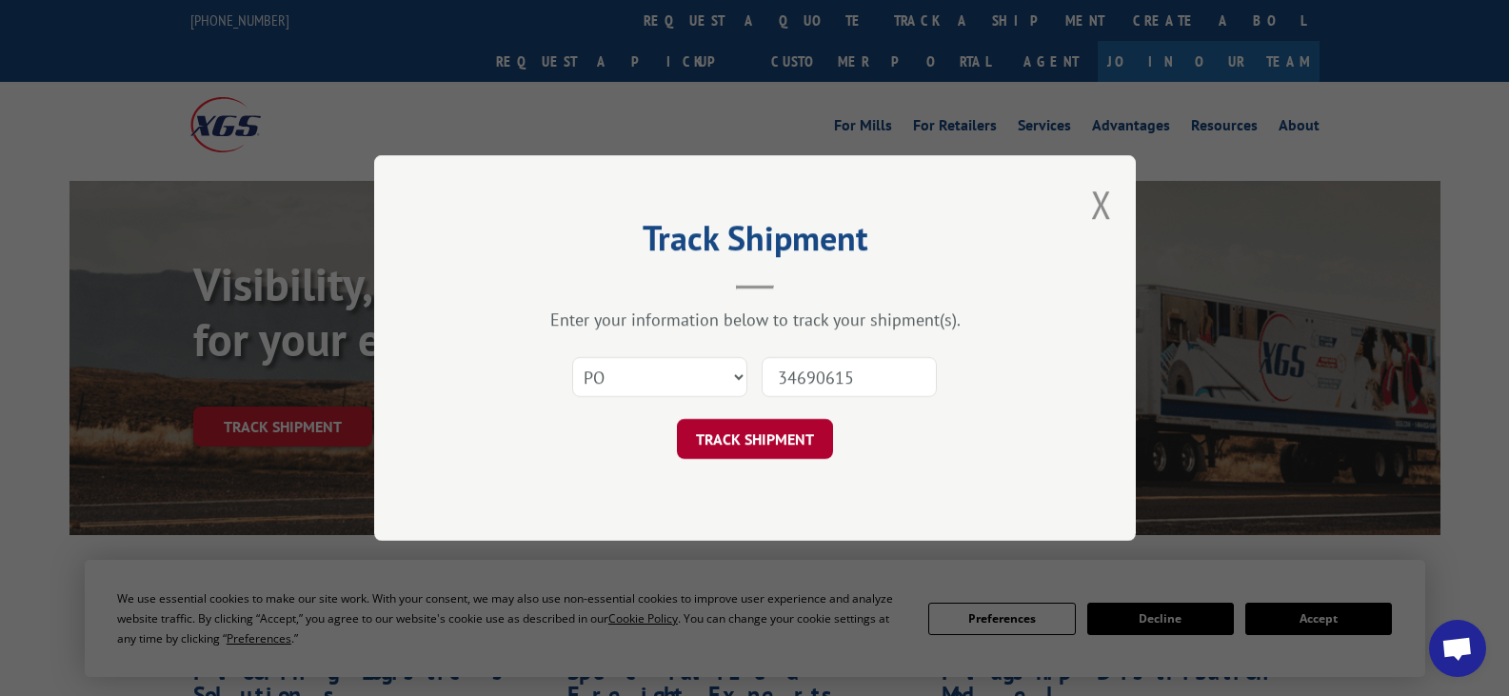
type input "34690615"
click at [764, 434] on button "TRACK SHIPMENT" at bounding box center [755, 439] width 156 height 40
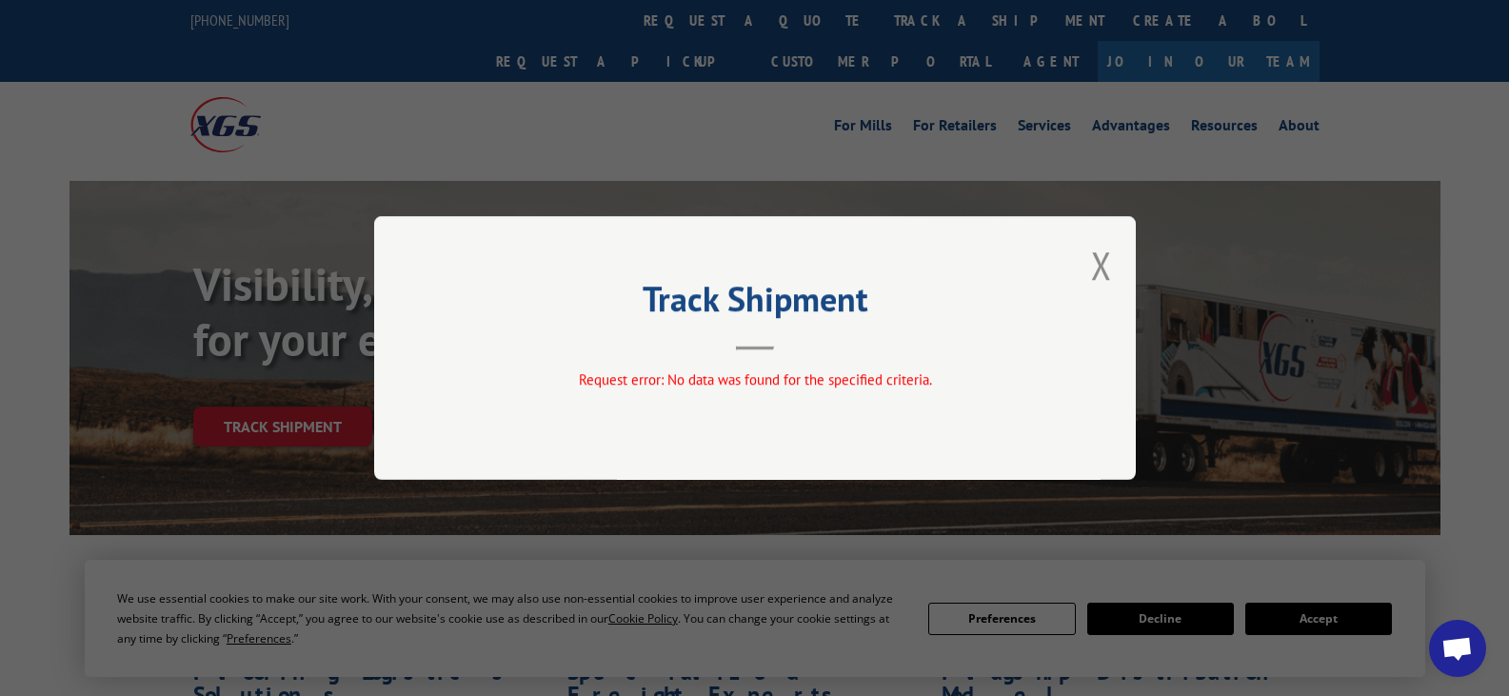
click at [1086, 278] on div "Track Shipment Request error: No data was found for the specified criteria." at bounding box center [755, 348] width 762 height 264
click at [1097, 272] on button "Close modal" at bounding box center [1101, 265] width 21 height 50
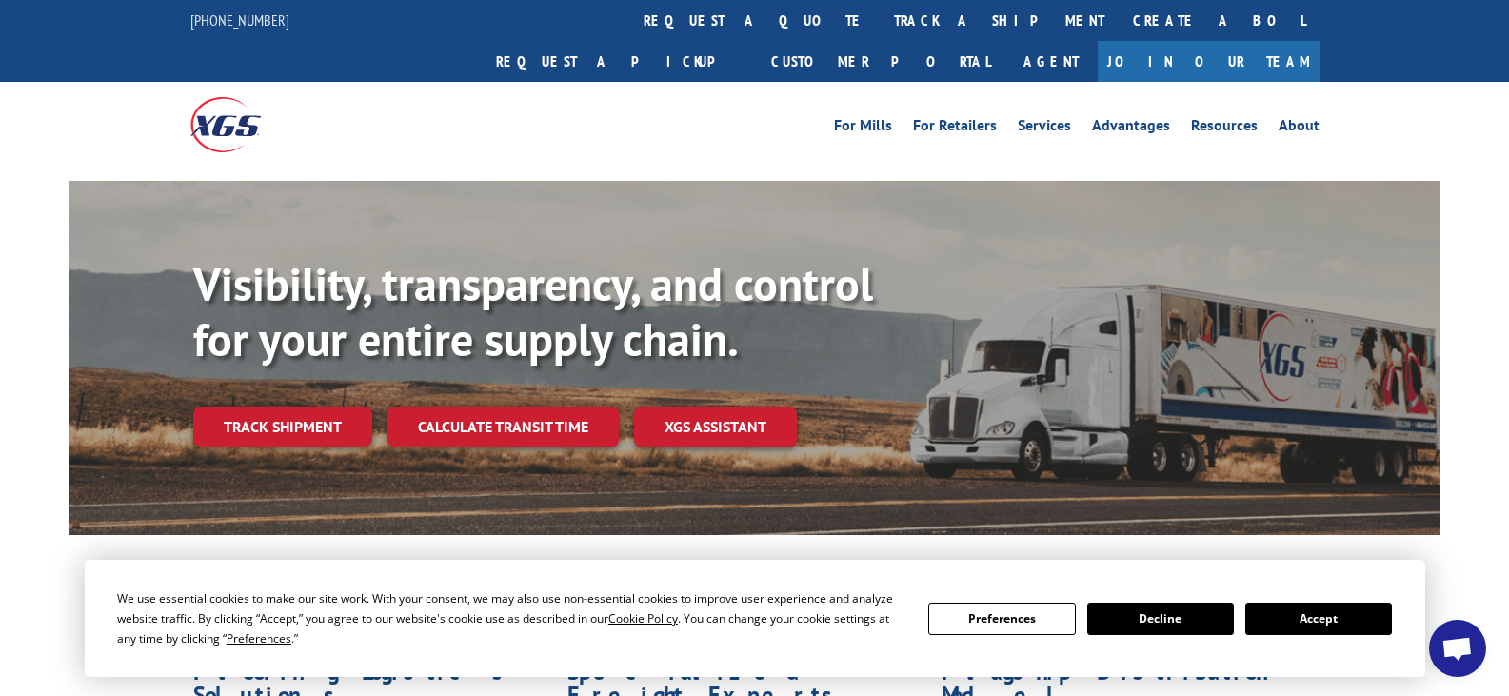
click at [1256, 606] on button "Accept" at bounding box center [1318, 619] width 147 height 32
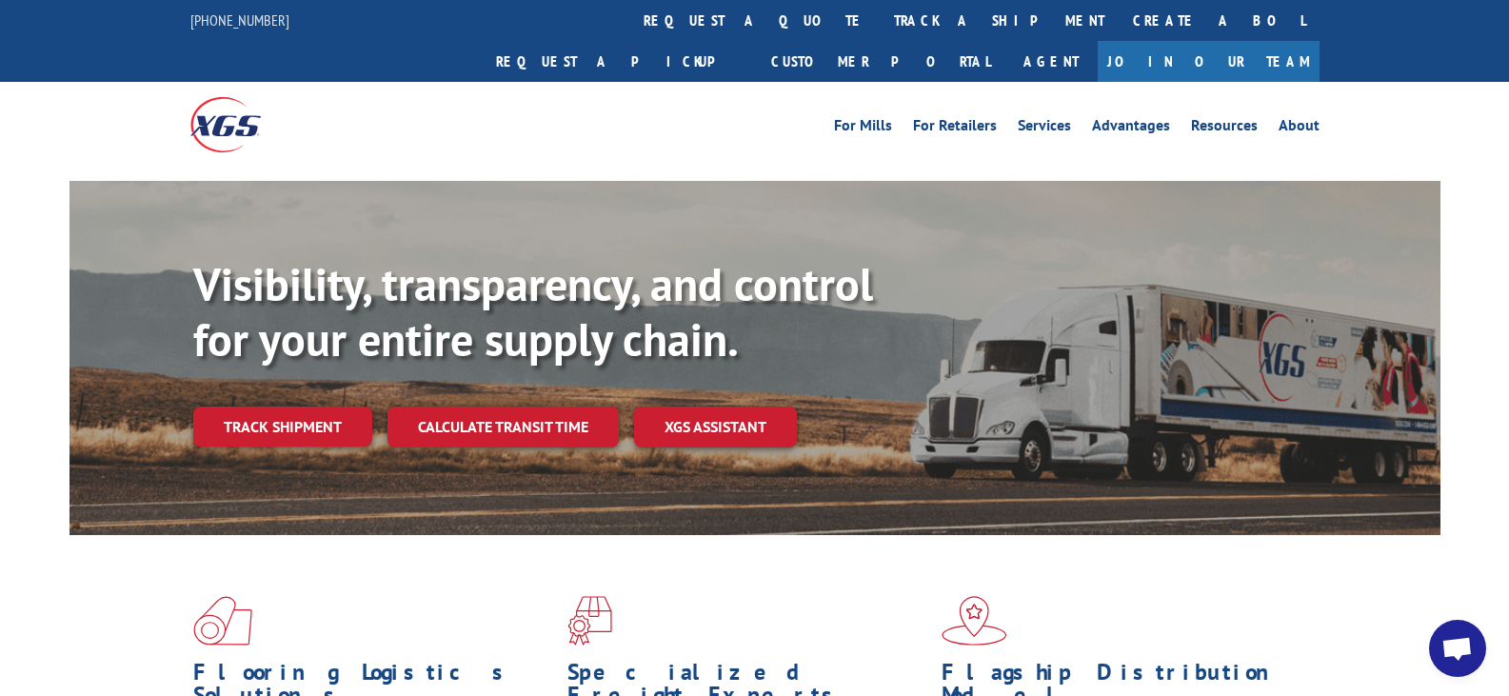
click at [1441, 645] on span "Open chat" at bounding box center [1456, 650] width 31 height 27
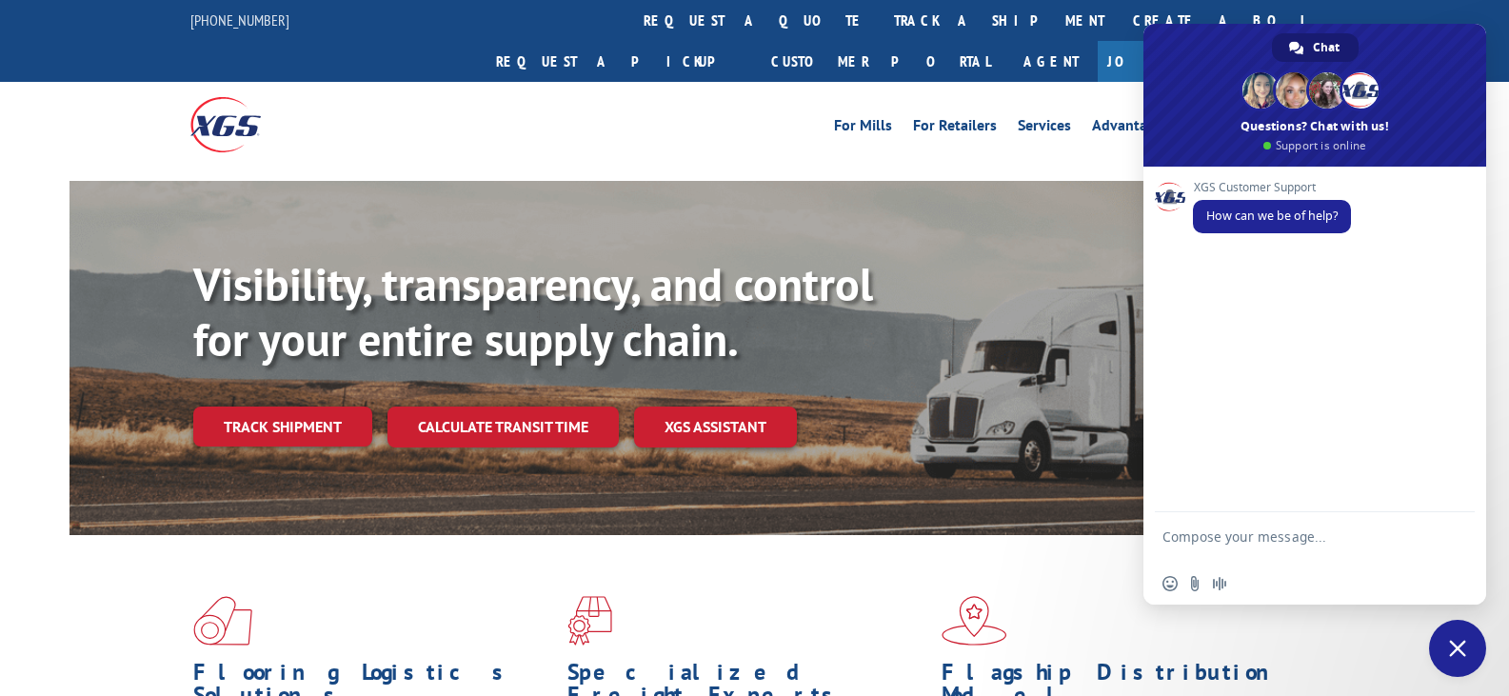
click at [1259, 528] on textarea "Compose your message..." at bounding box center [1293, 545] width 263 height 34
type textarea "when is my order gonna arrive"
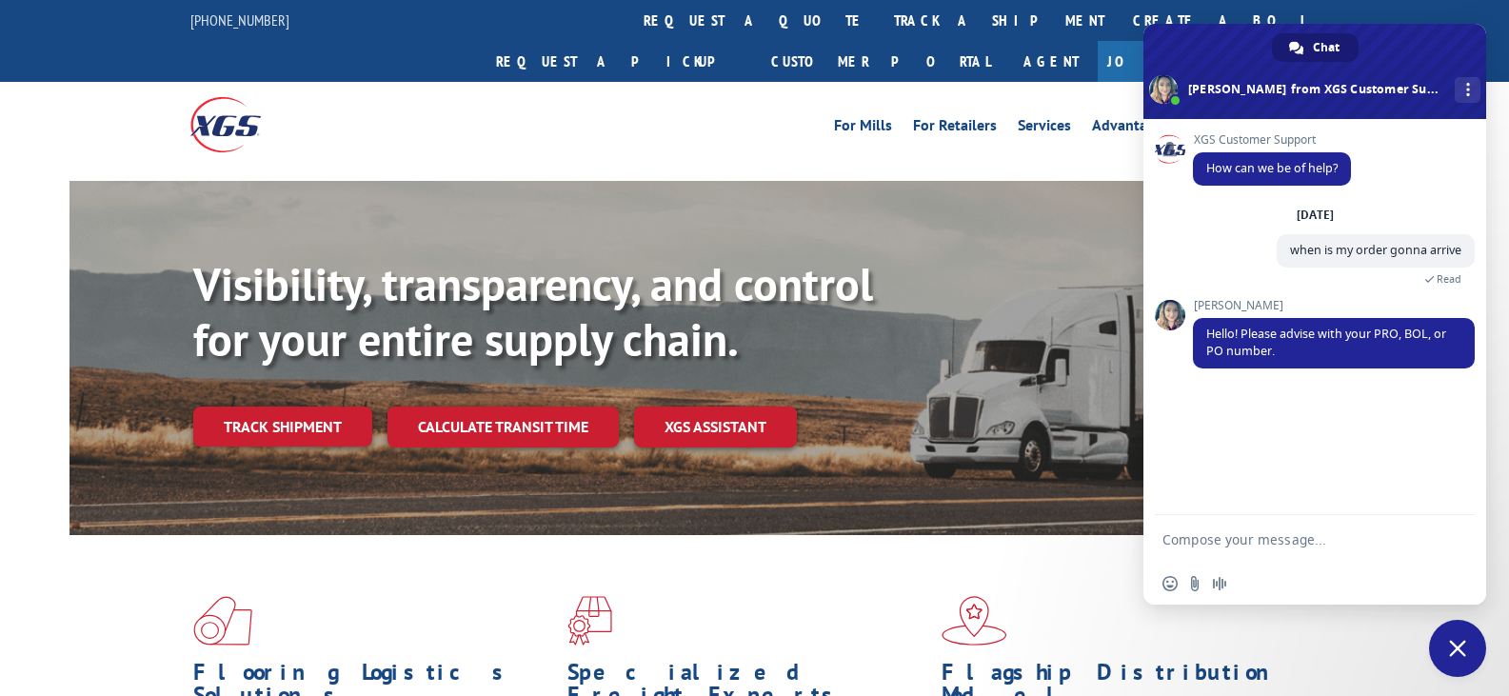
paste textarea "PO #: 34690615"
type textarea "PO #: 34690615"
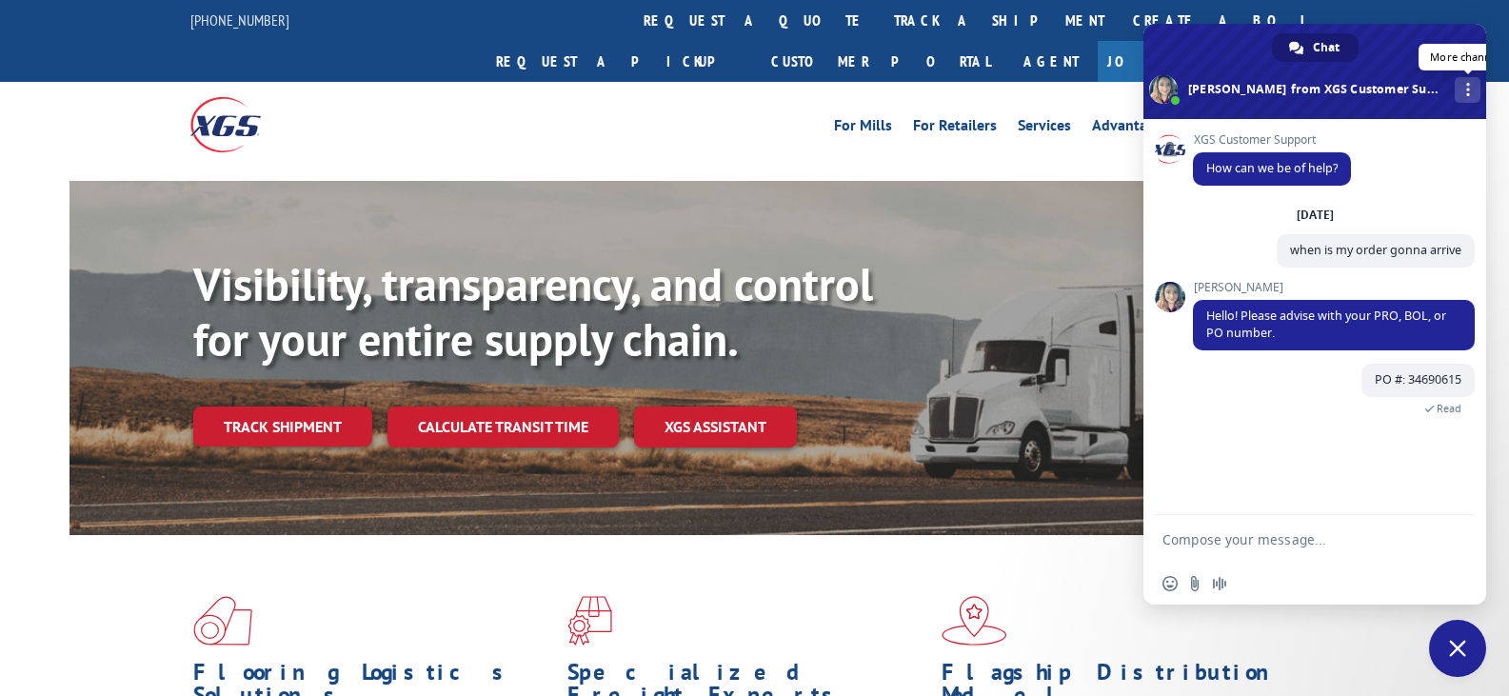
click at [1466, 89] on span "More channels" at bounding box center [1468, 89] width 4 height 13
click at [1466, 93] on span "More channels" at bounding box center [1468, 89] width 4 height 13
click at [1277, 540] on textarea "Compose your message..." at bounding box center [1293, 539] width 263 height 17
click at [1256, 529] on form at bounding box center [1293, 540] width 263 height 51
click at [1222, 528] on form at bounding box center [1293, 540] width 263 height 51
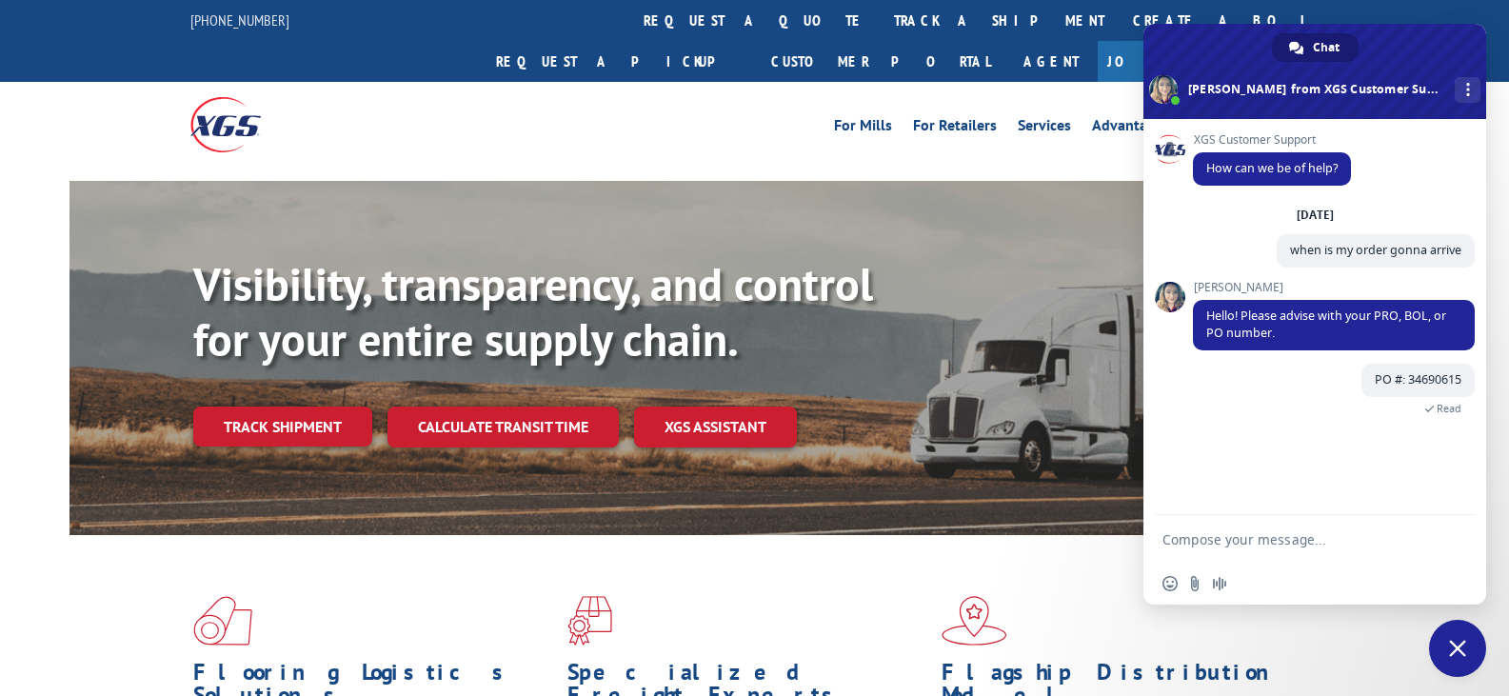
click at [1212, 539] on textarea "Compose your message..." at bounding box center [1293, 539] width 263 height 17
type textarea "i"
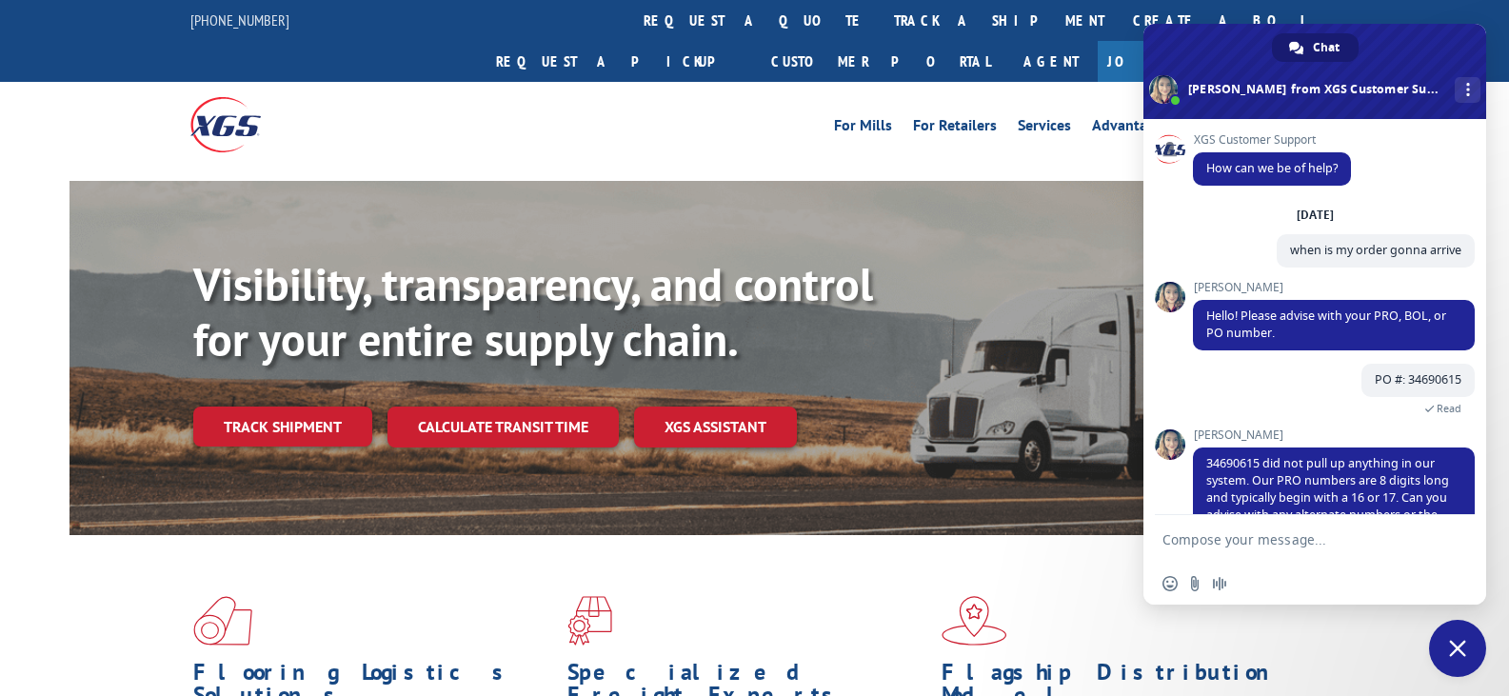
scroll to position [73, 0]
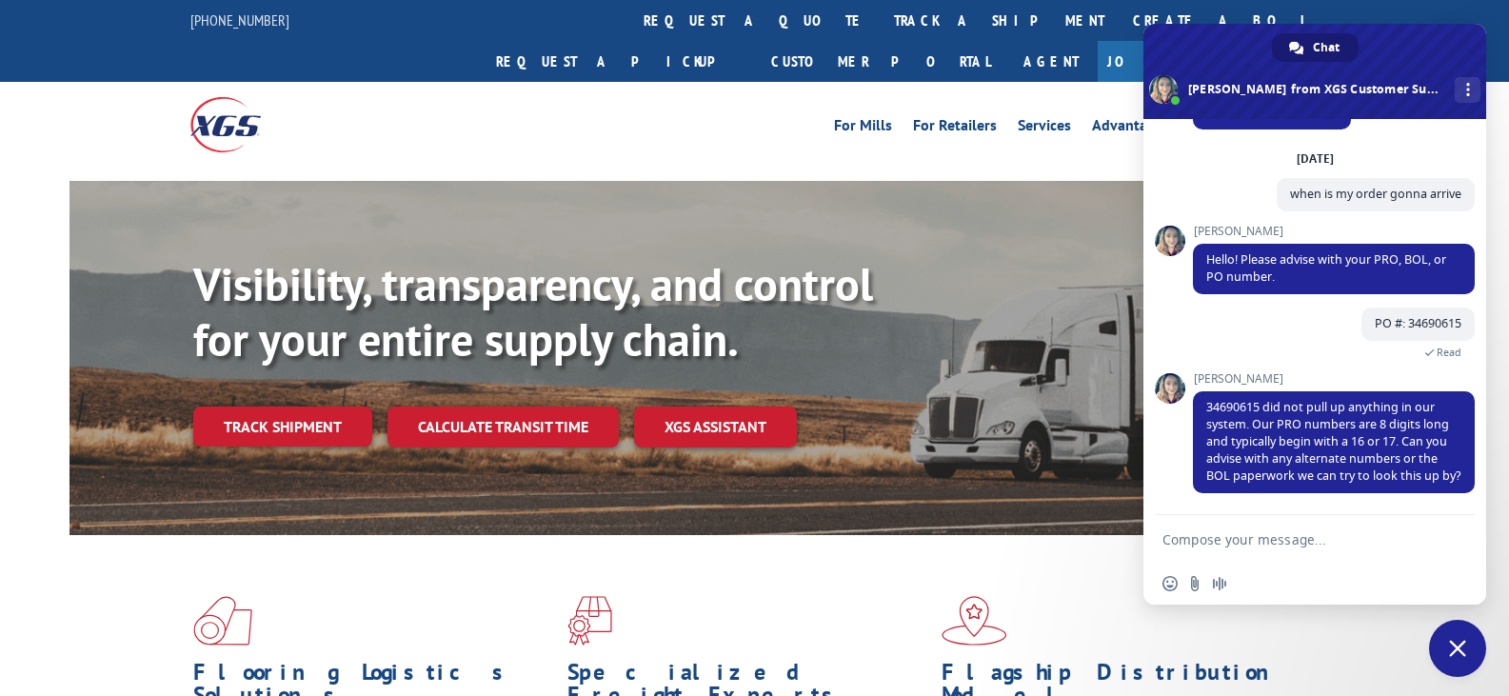
click at [1284, 542] on textarea "Compose your message..." at bounding box center [1293, 539] width 263 height 17
paste textarea "17001710"
type textarea "17001710"
click at [1456, 547] on span "Send" at bounding box center [1452, 539] width 31 height 31
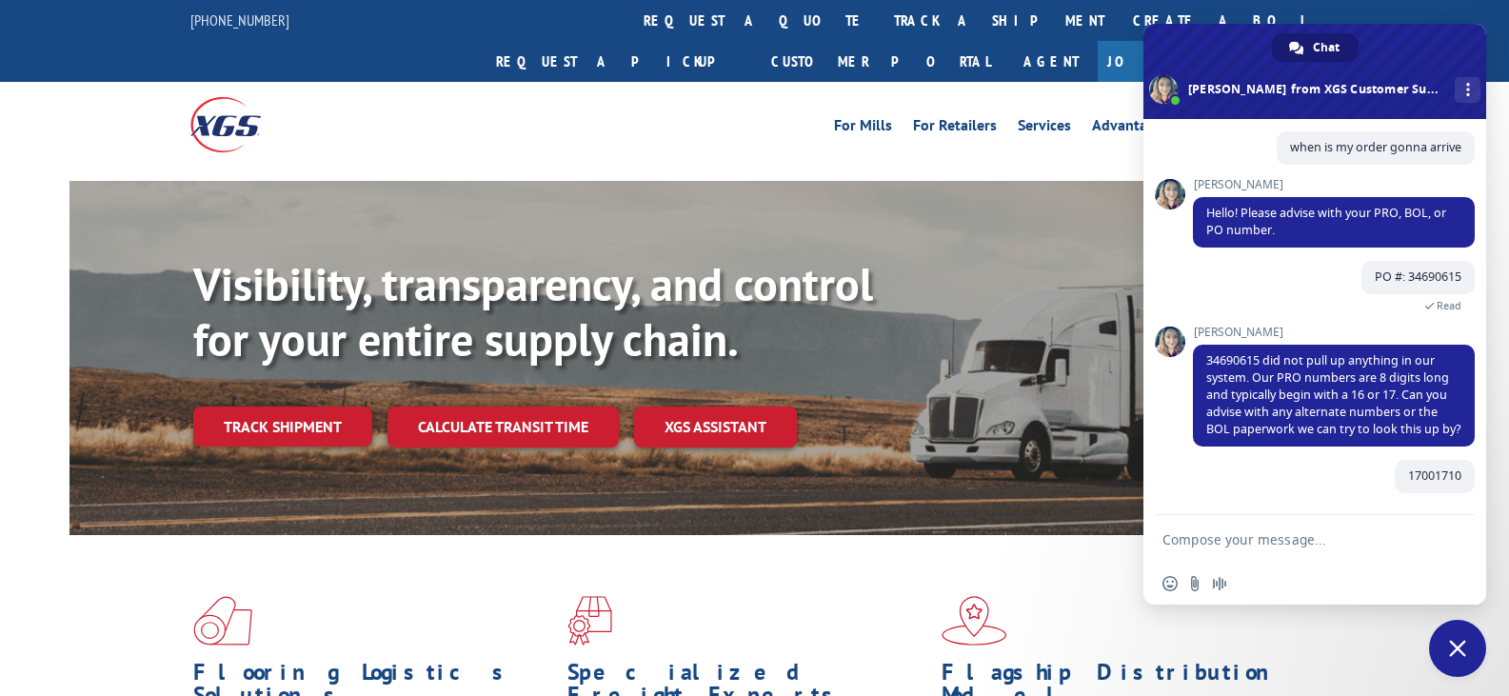
scroll to position [120, 0]
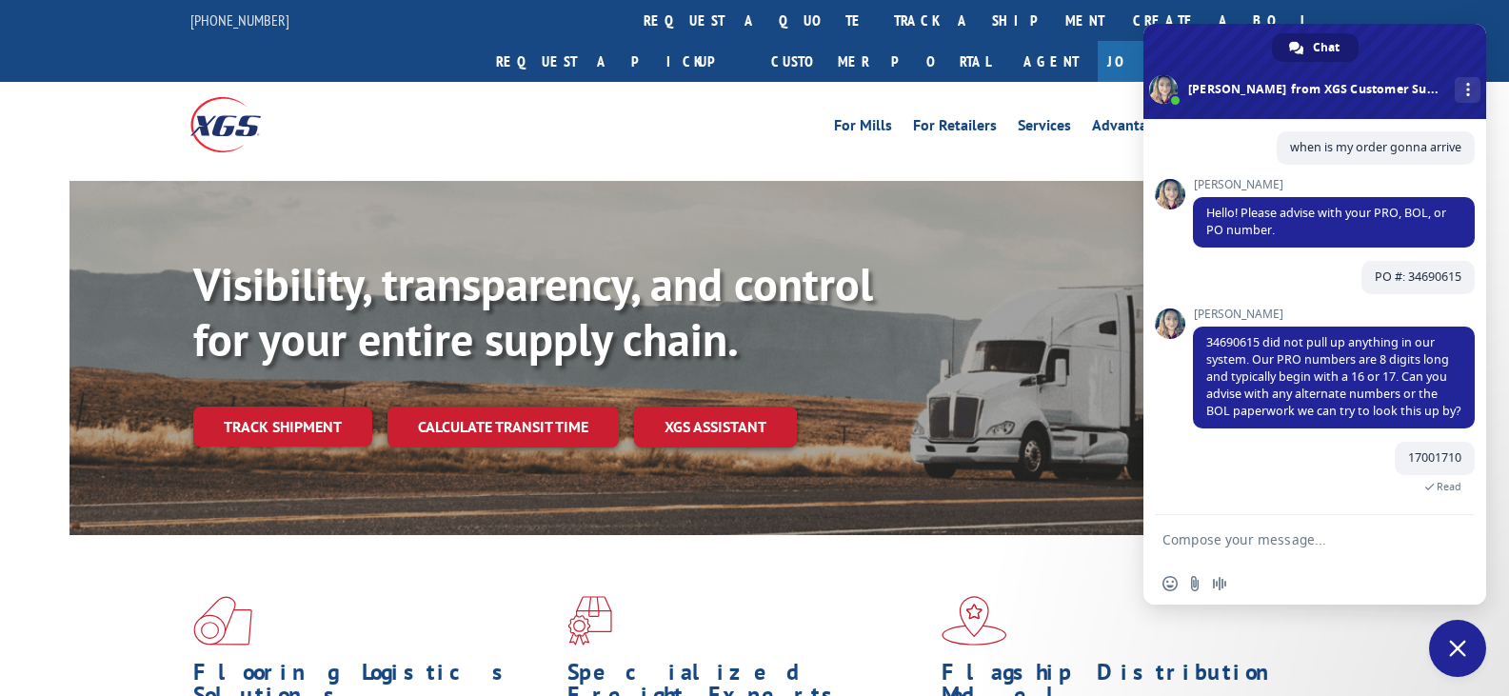
click at [1311, 546] on textarea "Compose your message..." at bounding box center [1293, 539] width 263 height 17
type textarea "t"
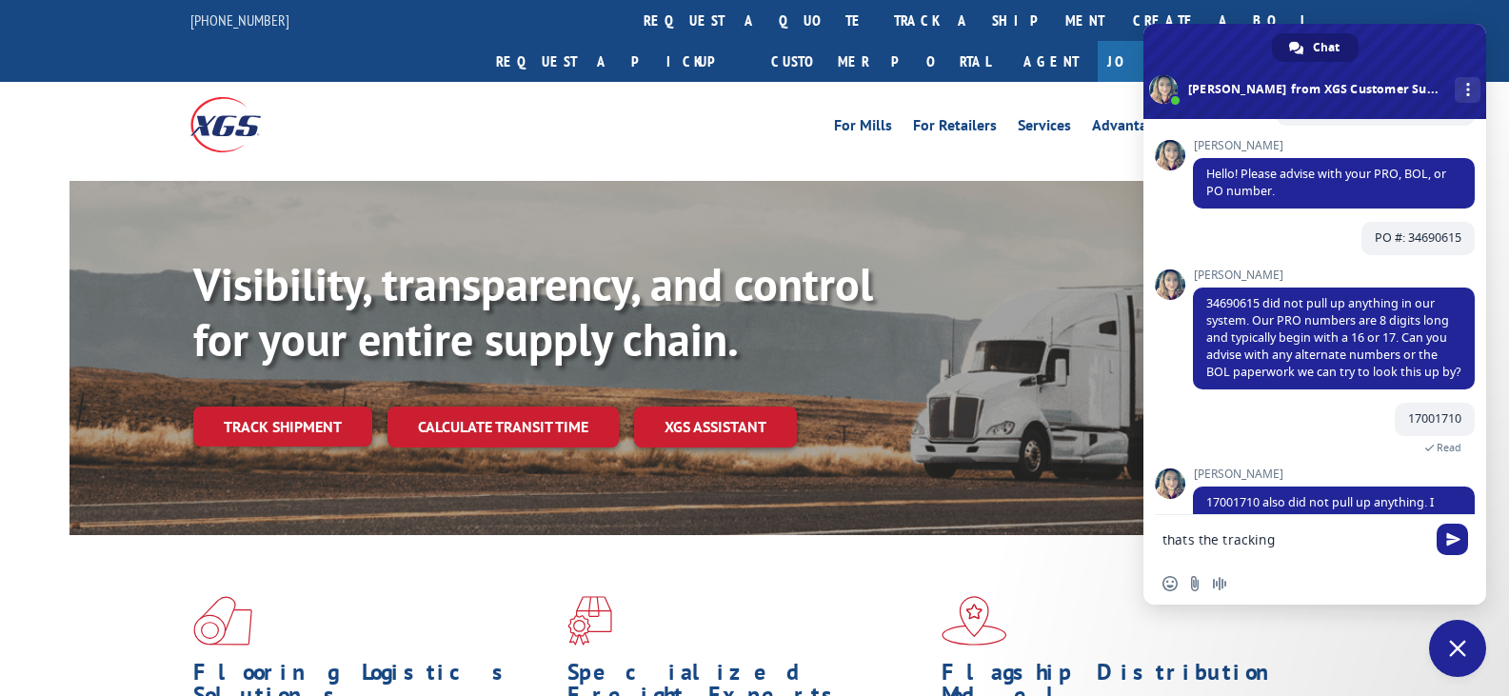
scroll to position [254, 0]
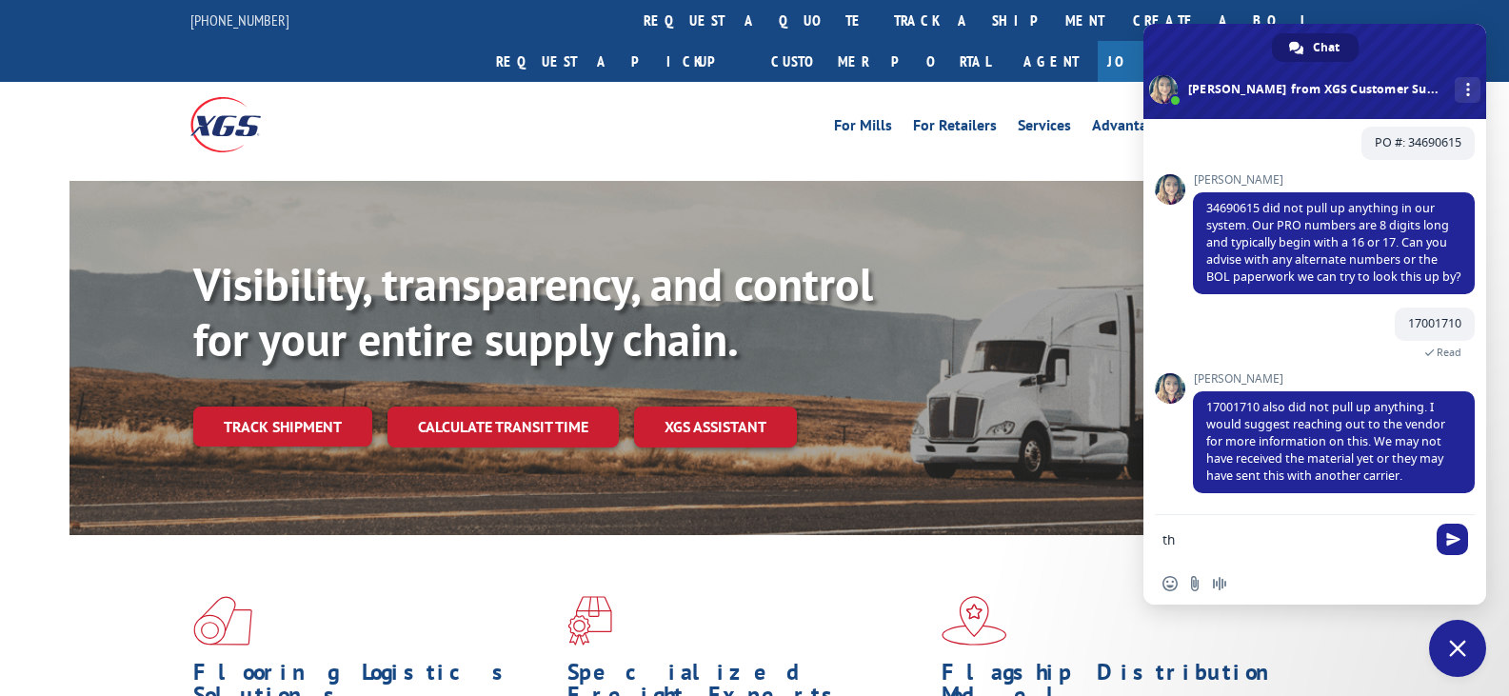
type textarea "t"
